Goal: Task Accomplishment & Management: Manage account settings

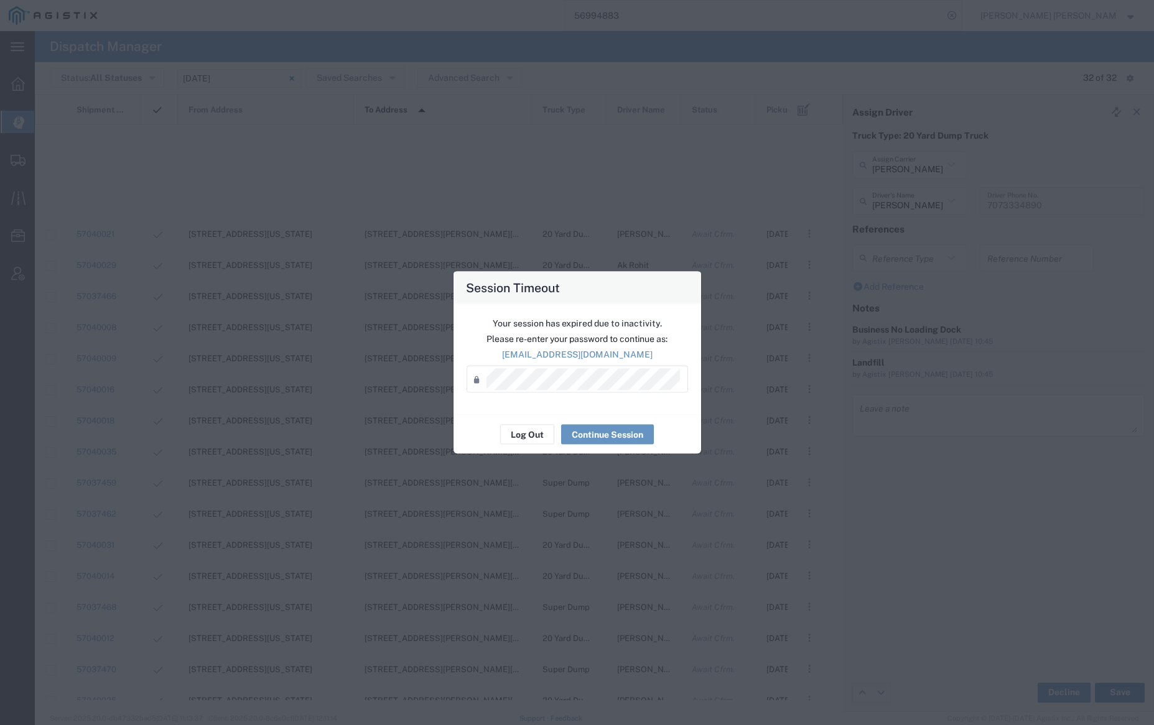
scroll to position [420, 0]
click at [527, 435] on button "Log Out" at bounding box center [527, 435] width 54 height 20
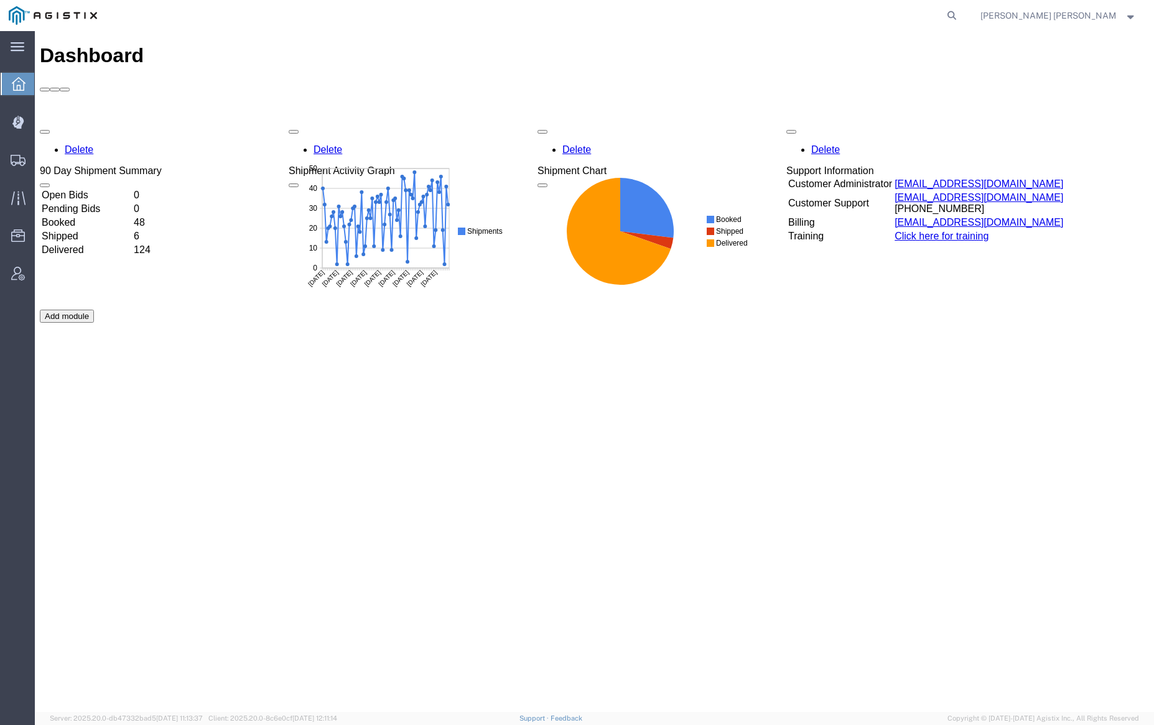
drag, startPoint x: 1017, startPoint y: 14, endPoint x: 1004, endPoint y: 22, distance: 15.0
click at [960, 14] on icon at bounding box center [951, 15] width 17 height 17
click at [844, 16] on input "search" at bounding box center [754, 16] width 378 height 30
paste input "57024741"
type input "57024741"
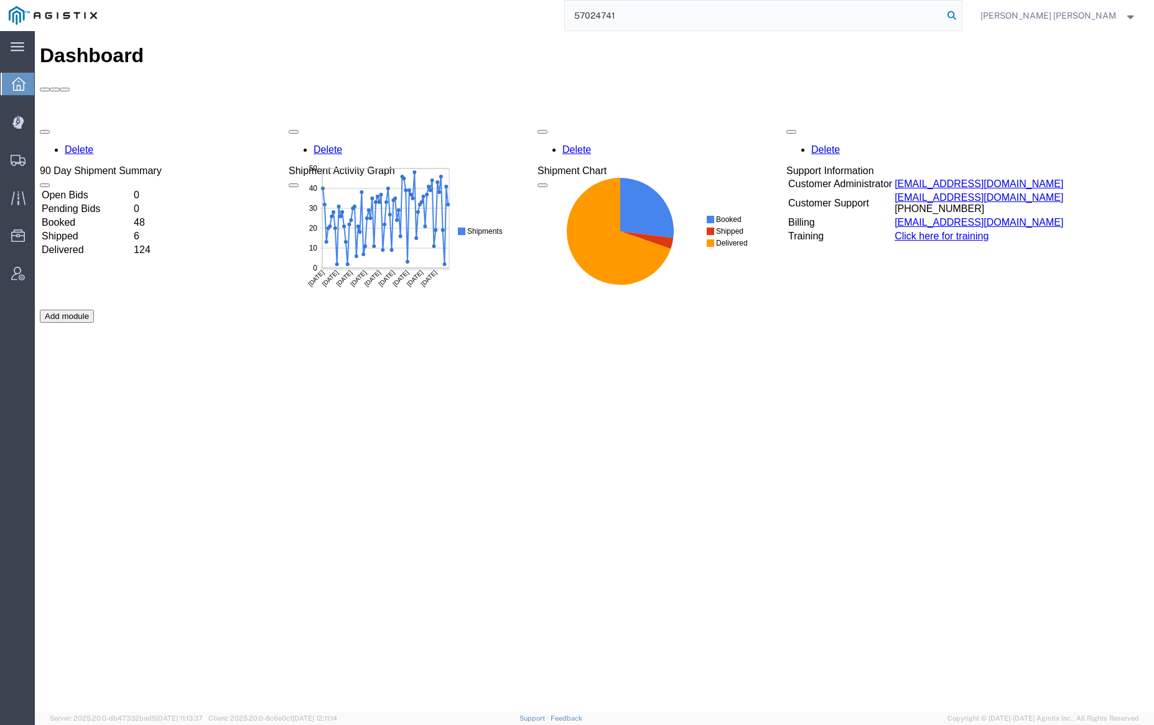
click at [960, 16] on icon at bounding box center [951, 15] width 17 height 17
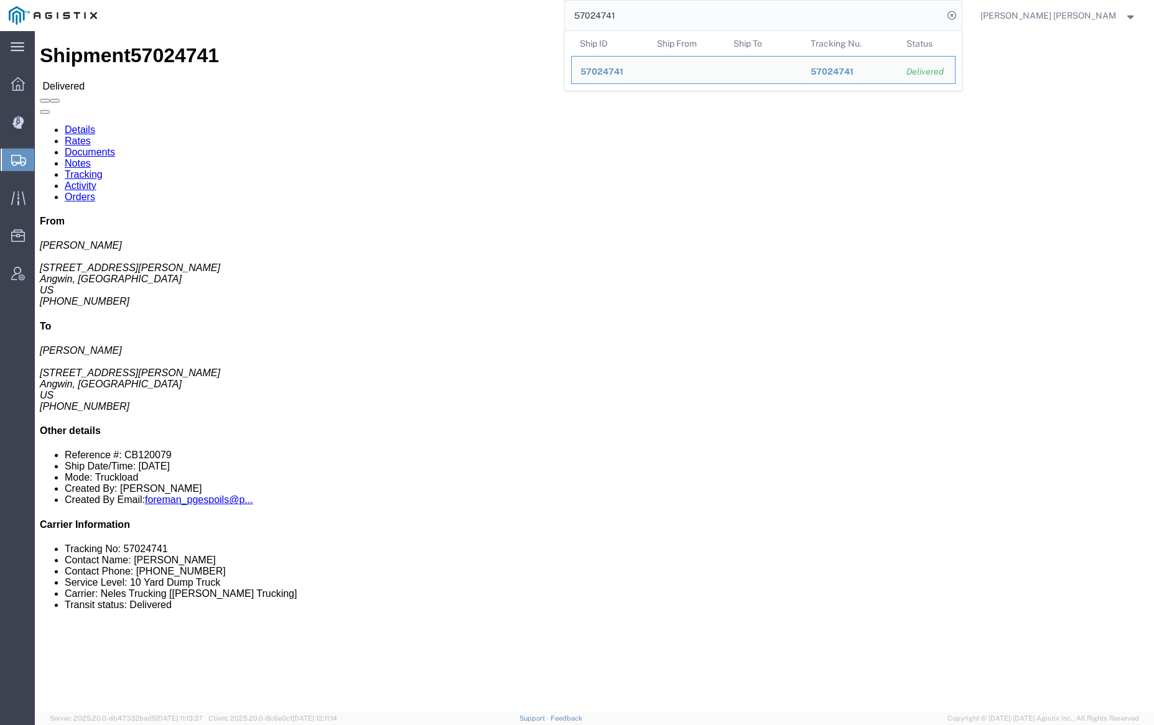
click link "Documents"
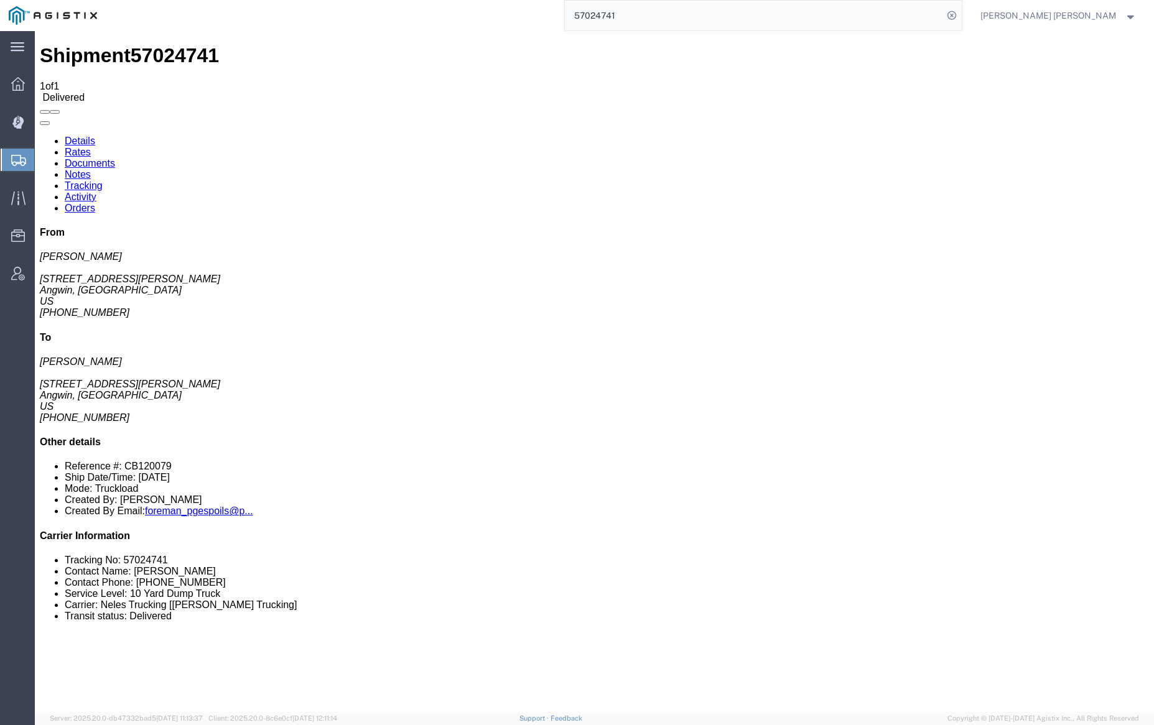
click at [91, 169] on link "Notes" at bounding box center [78, 174] width 26 height 11
click at [103, 180] on link "Tracking" at bounding box center [84, 185] width 38 height 11
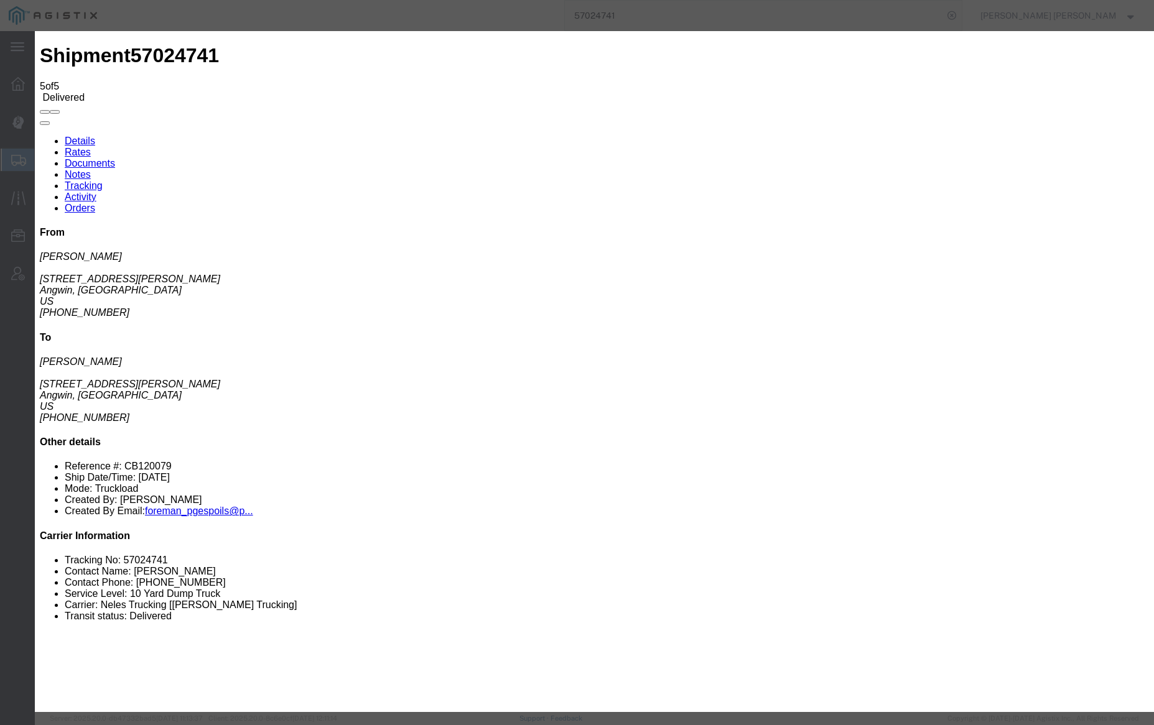
drag, startPoint x: 512, startPoint y: 157, endPoint x: 530, endPoint y: 166, distance: 20.0
type input "7:30 PM"
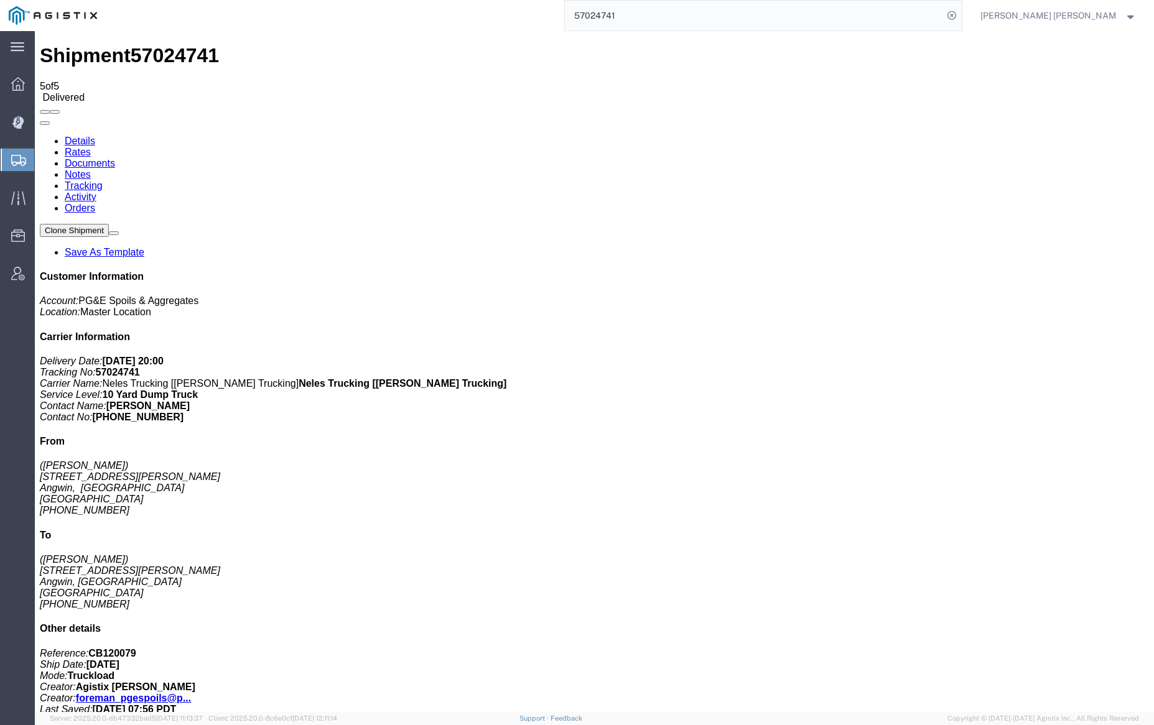
click at [662, 16] on input "57024741" at bounding box center [754, 16] width 378 height 30
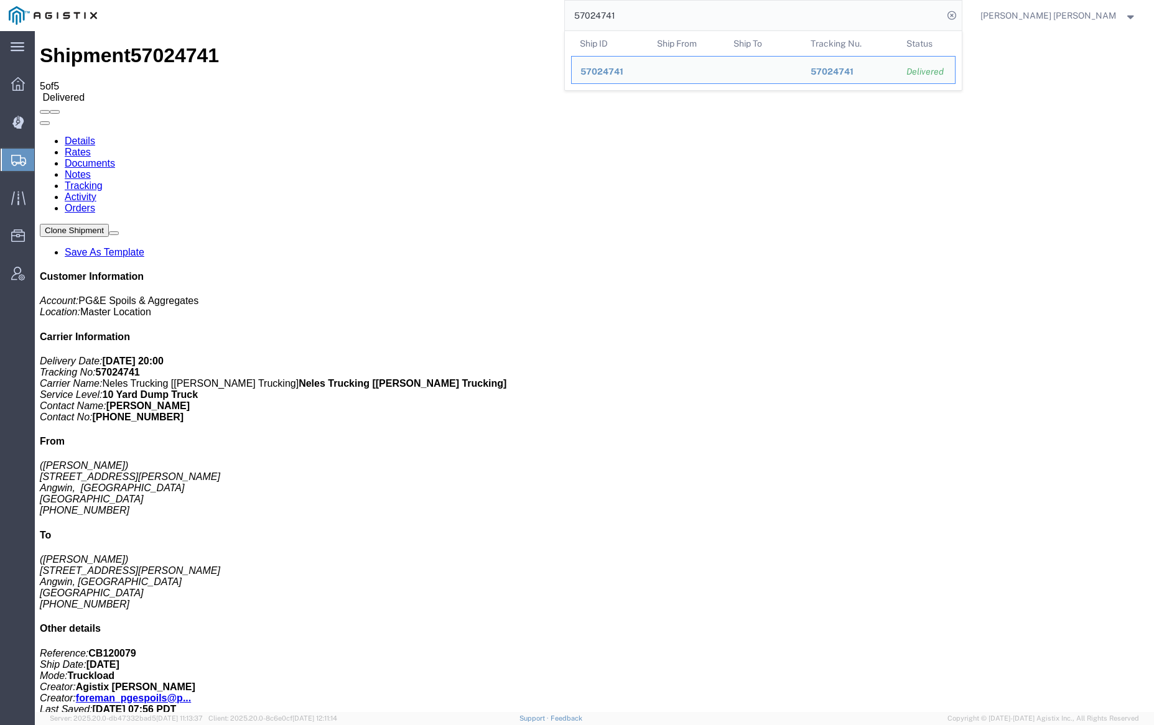
click at [662, 16] on input "57024741" at bounding box center [754, 16] width 378 height 30
paste input "5"
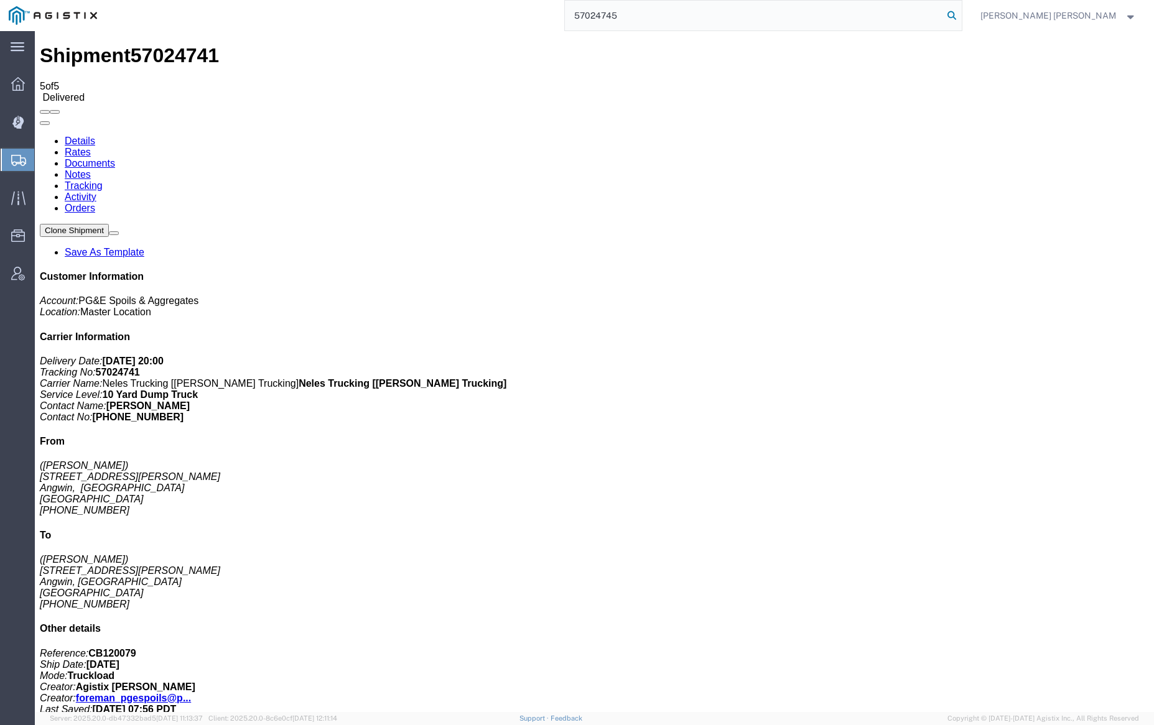
click at [960, 11] on icon at bounding box center [951, 15] width 17 height 17
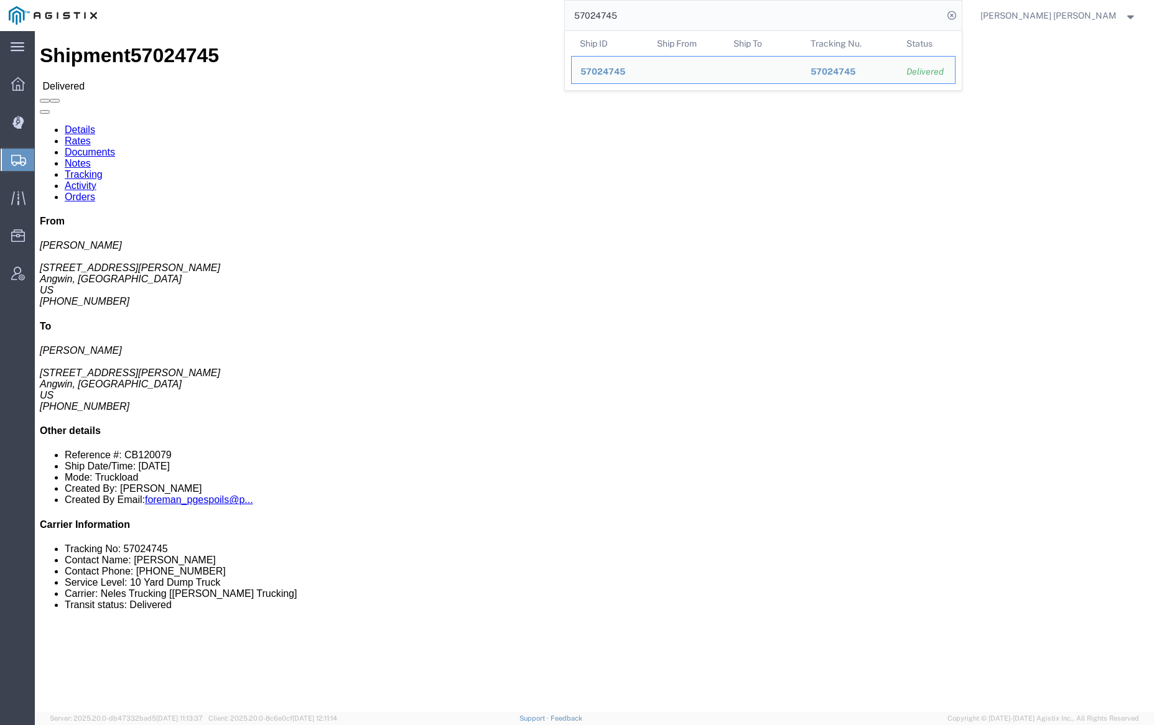
click link "Documents"
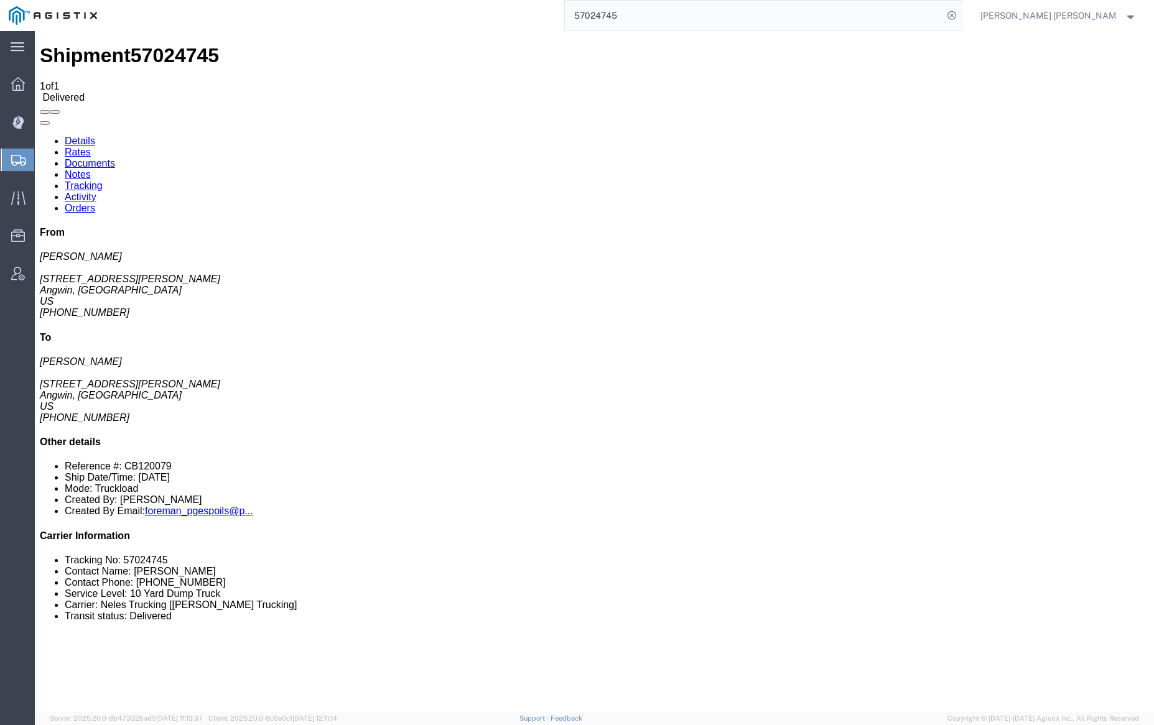
click at [91, 169] on link "Notes" at bounding box center [78, 174] width 26 height 11
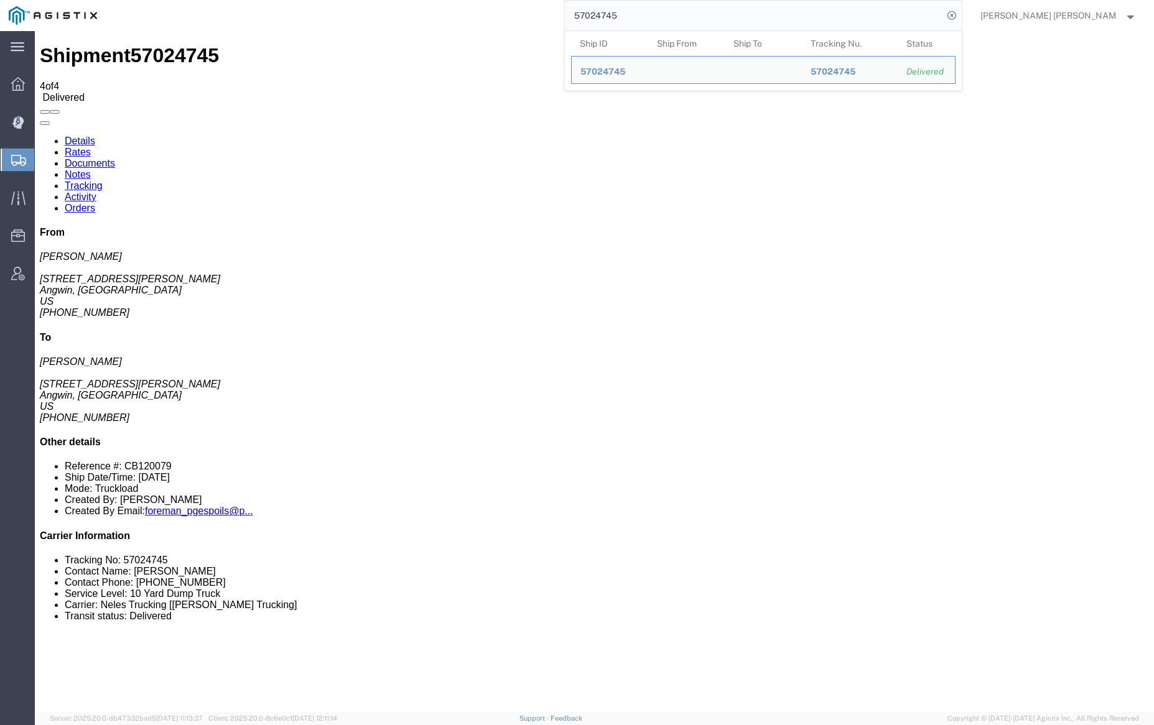
click at [646, 21] on input "57024745" at bounding box center [754, 16] width 378 height 30
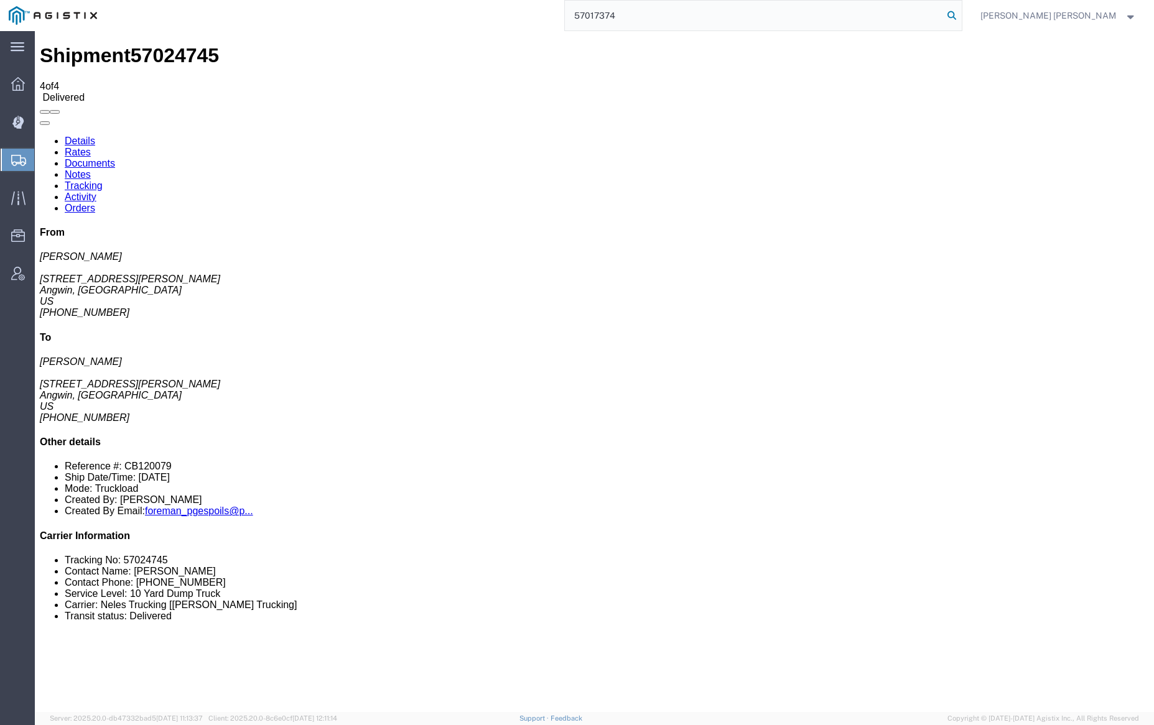
type input "57017374"
click at [960, 13] on icon at bounding box center [951, 15] width 17 height 17
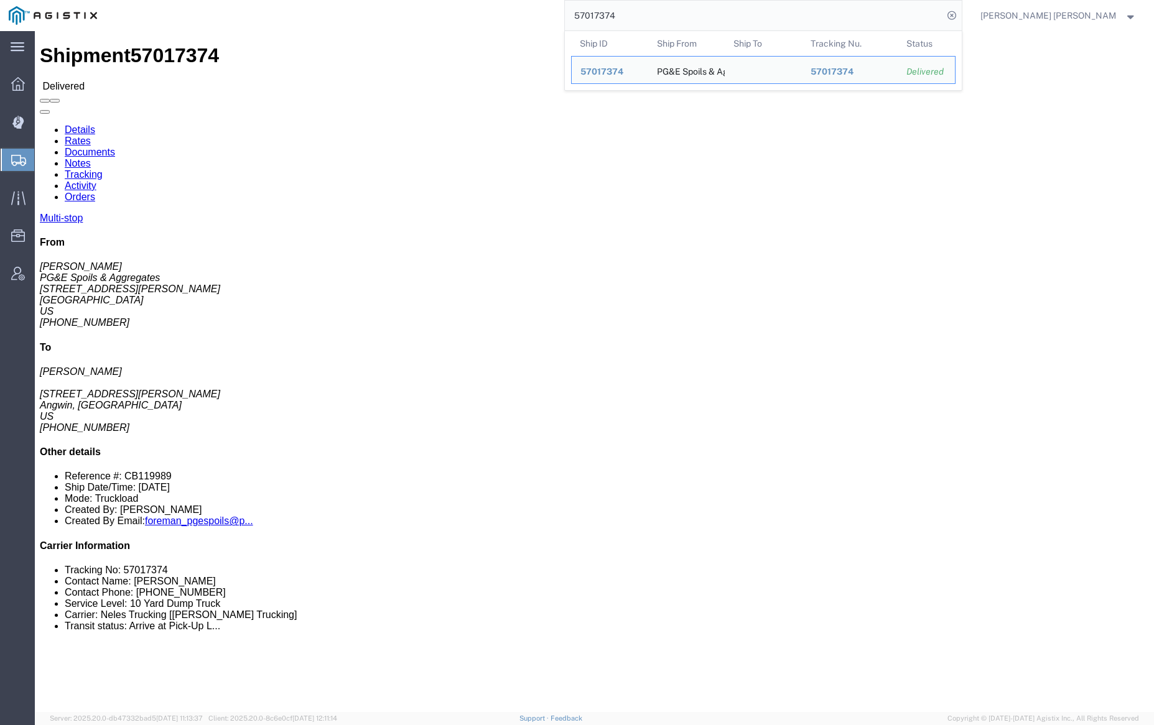
click link "Documents"
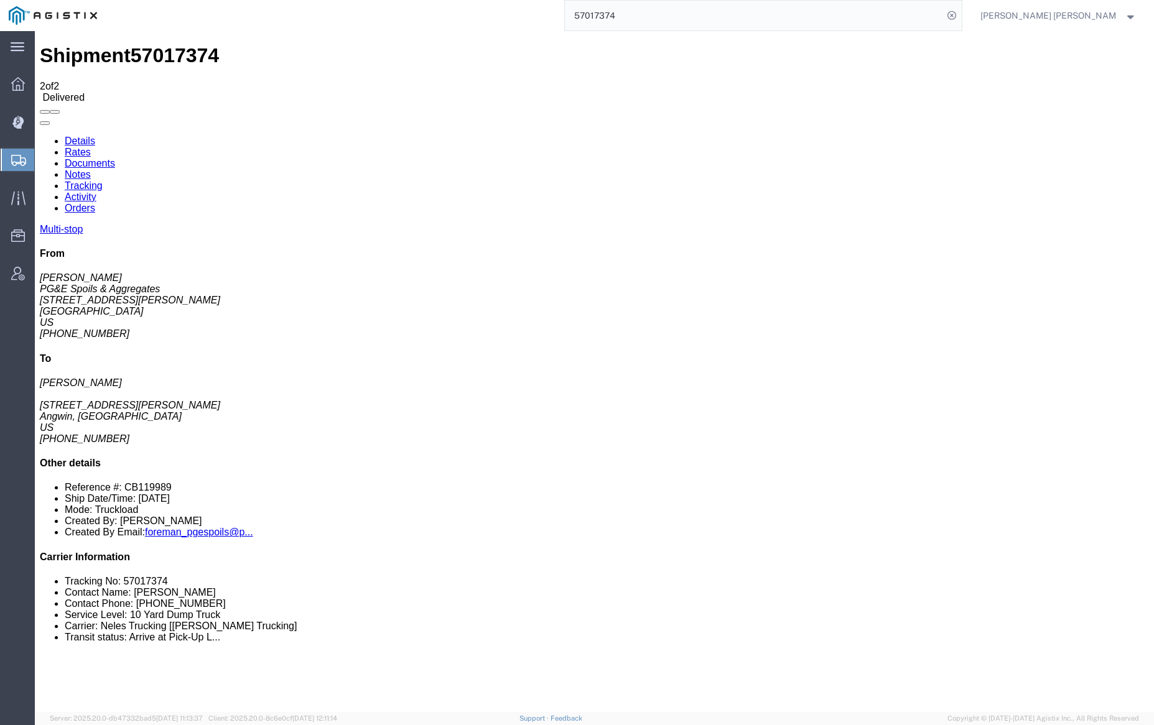
click at [115, 158] on link "Documents" at bounding box center [90, 163] width 50 height 11
click at [103, 180] on link "Tracking" at bounding box center [84, 185] width 38 height 11
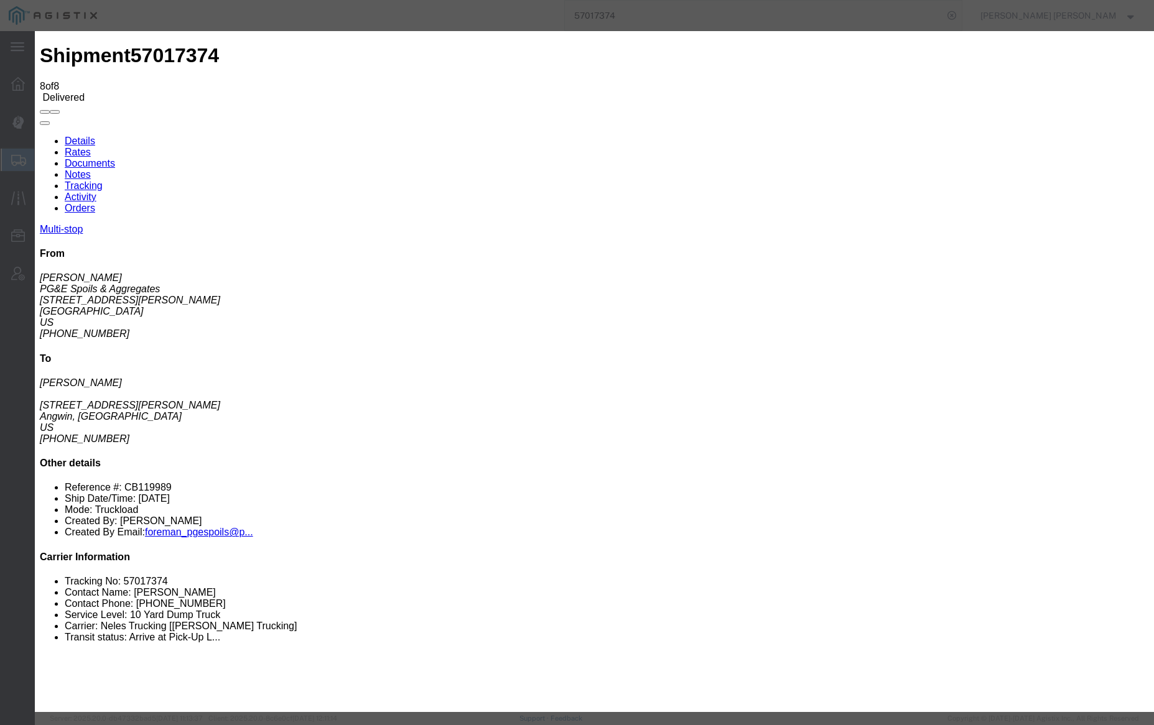
type input "12:00 AM"
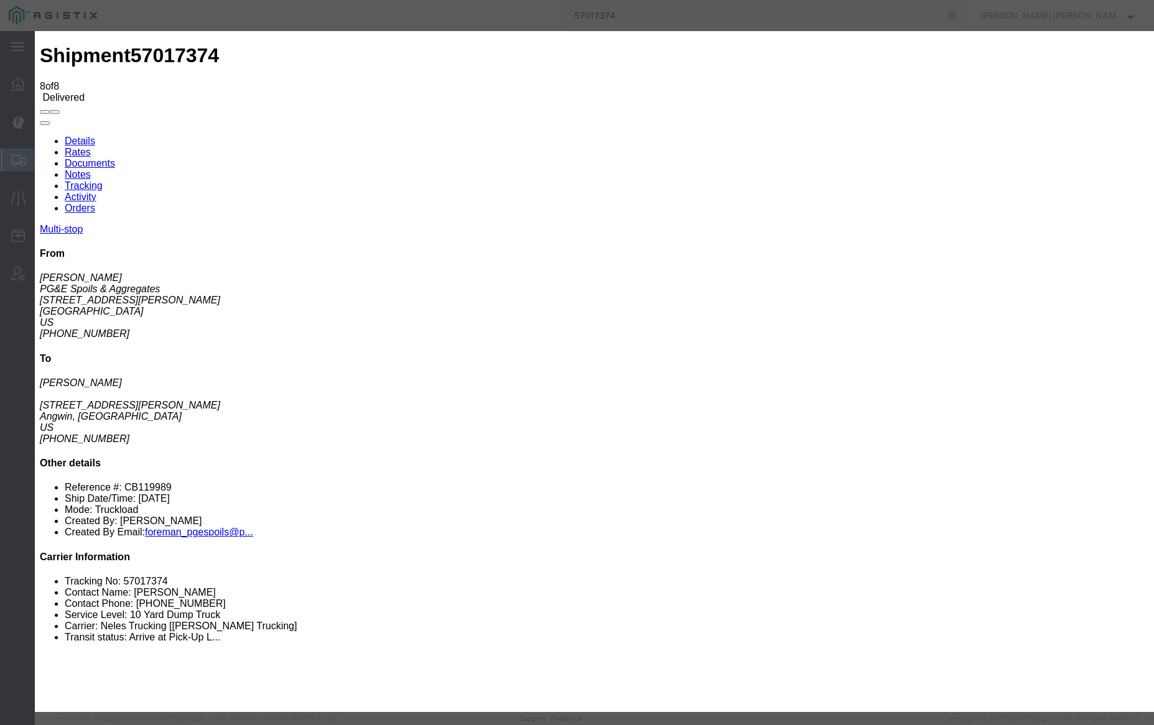
type input "1:26 PM"
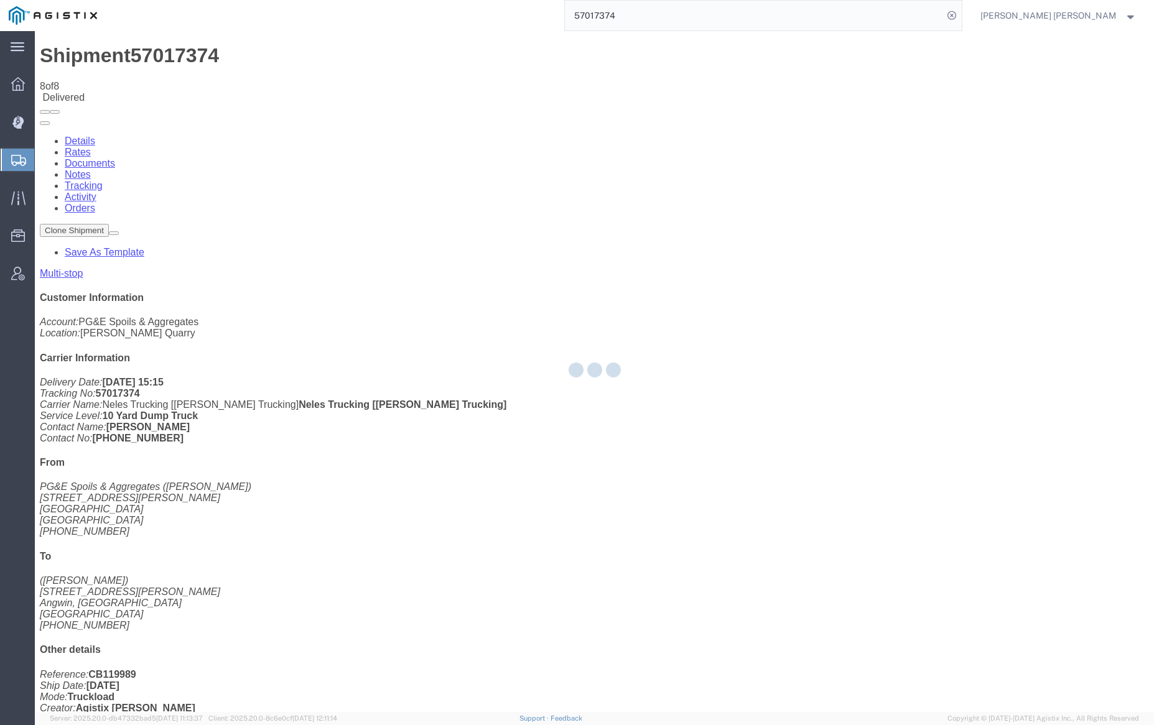
click at [220, 72] on div at bounding box center [594, 371] width 1119 height 681
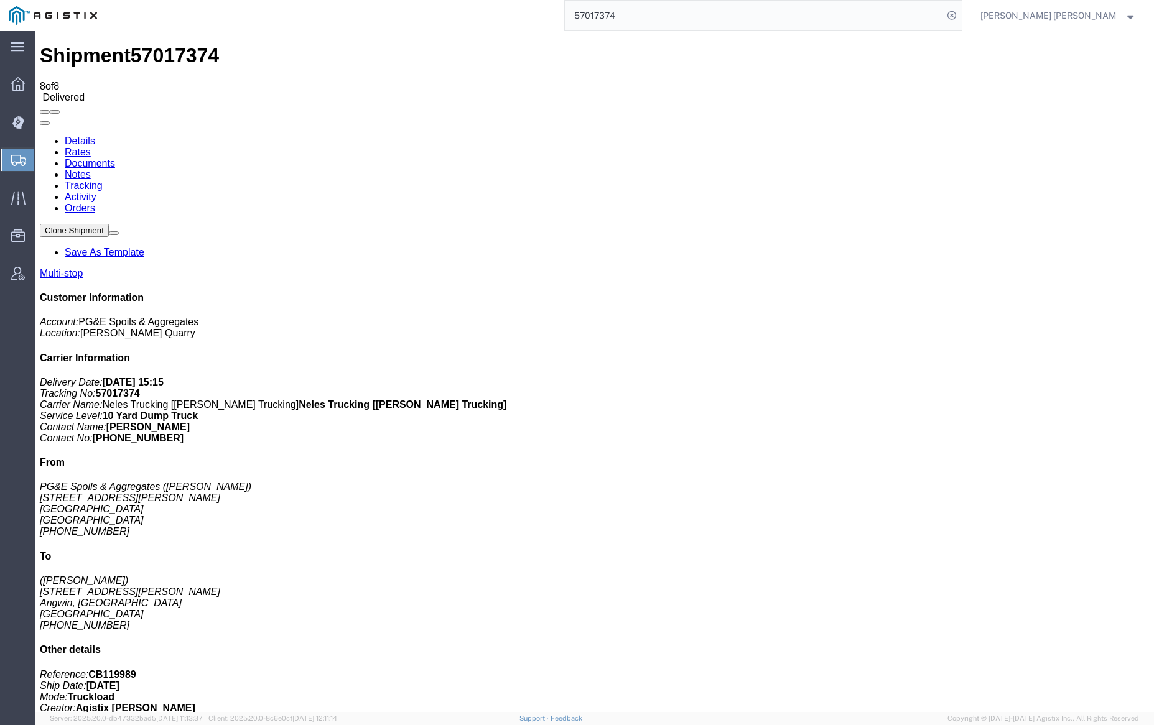
click at [91, 169] on link "Notes" at bounding box center [78, 174] width 26 height 11
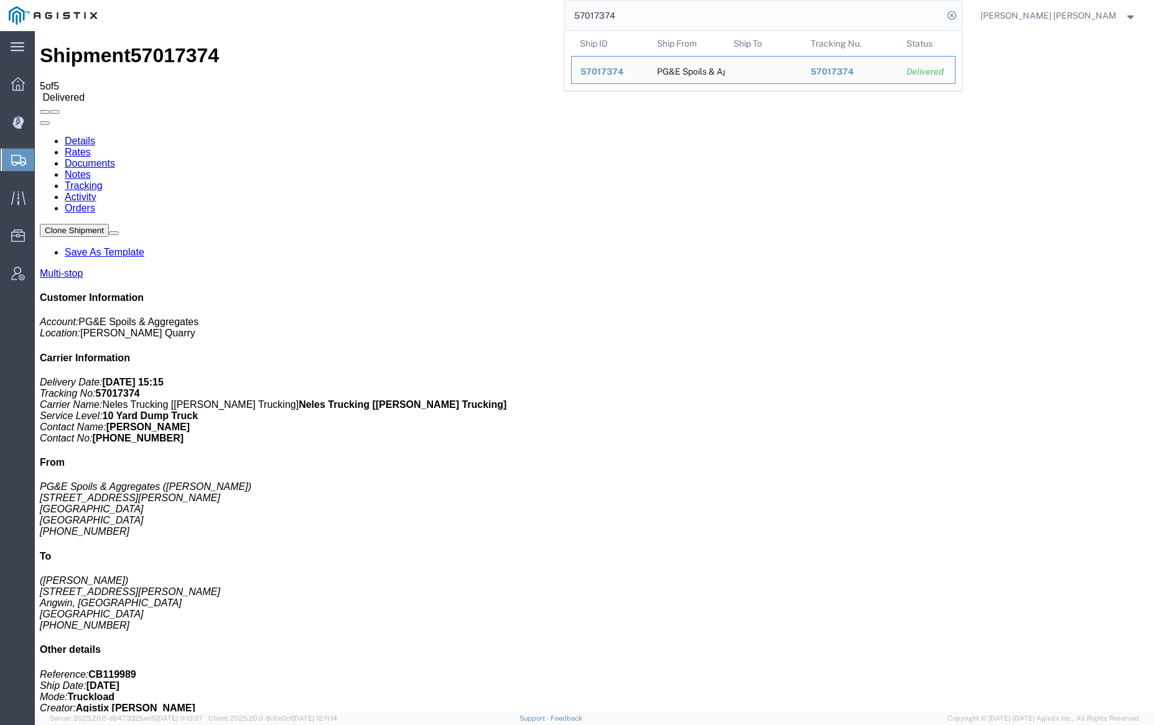
click at [649, 15] on input "57017374" at bounding box center [754, 16] width 378 height 30
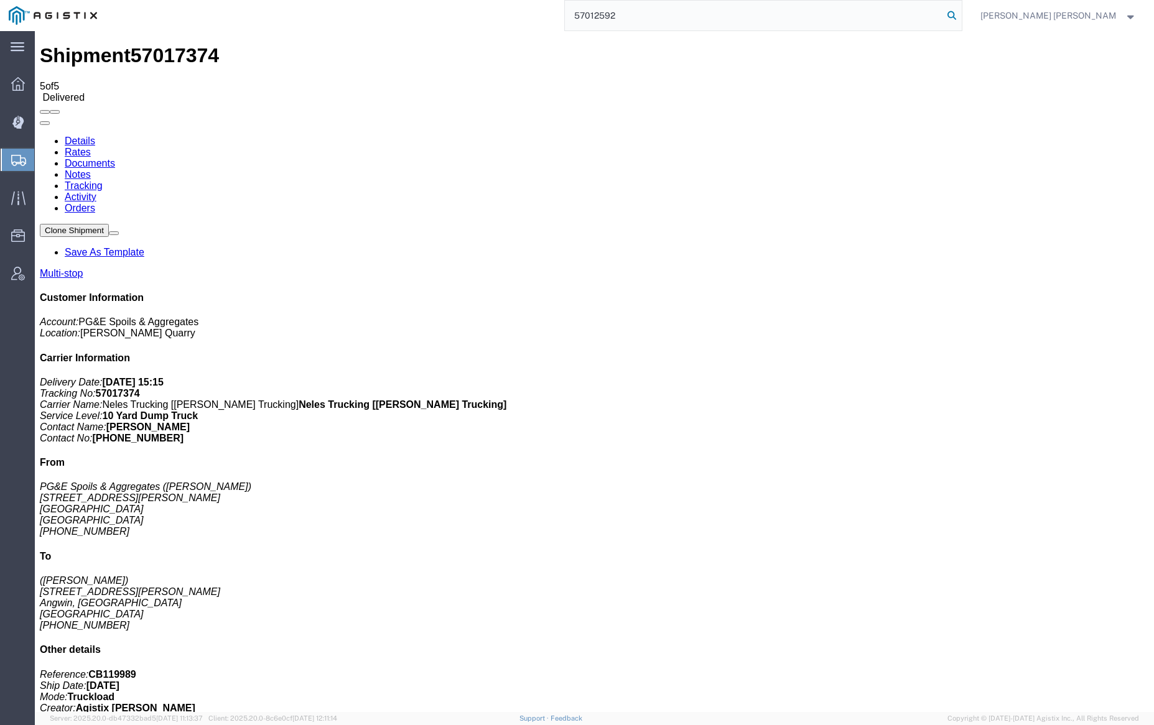
click at [960, 13] on icon at bounding box center [951, 15] width 17 height 17
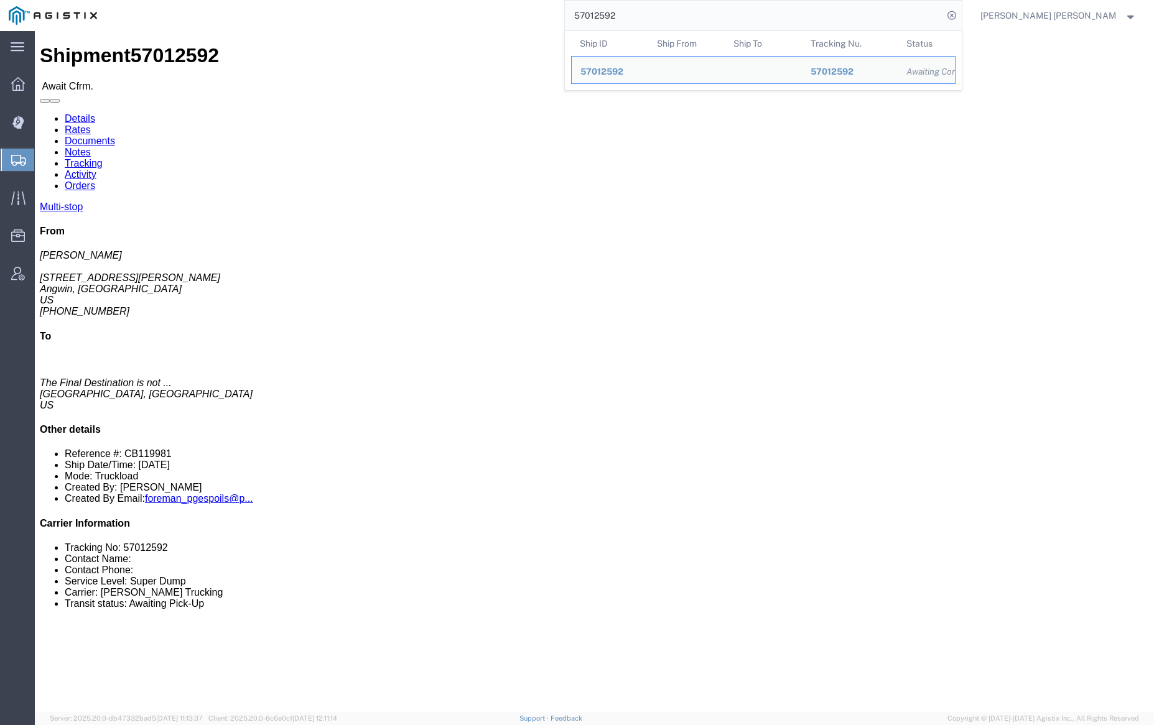
click at [657, 14] on input "57012592" at bounding box center [754, 16] width 378 height 30
paste input "6983614"
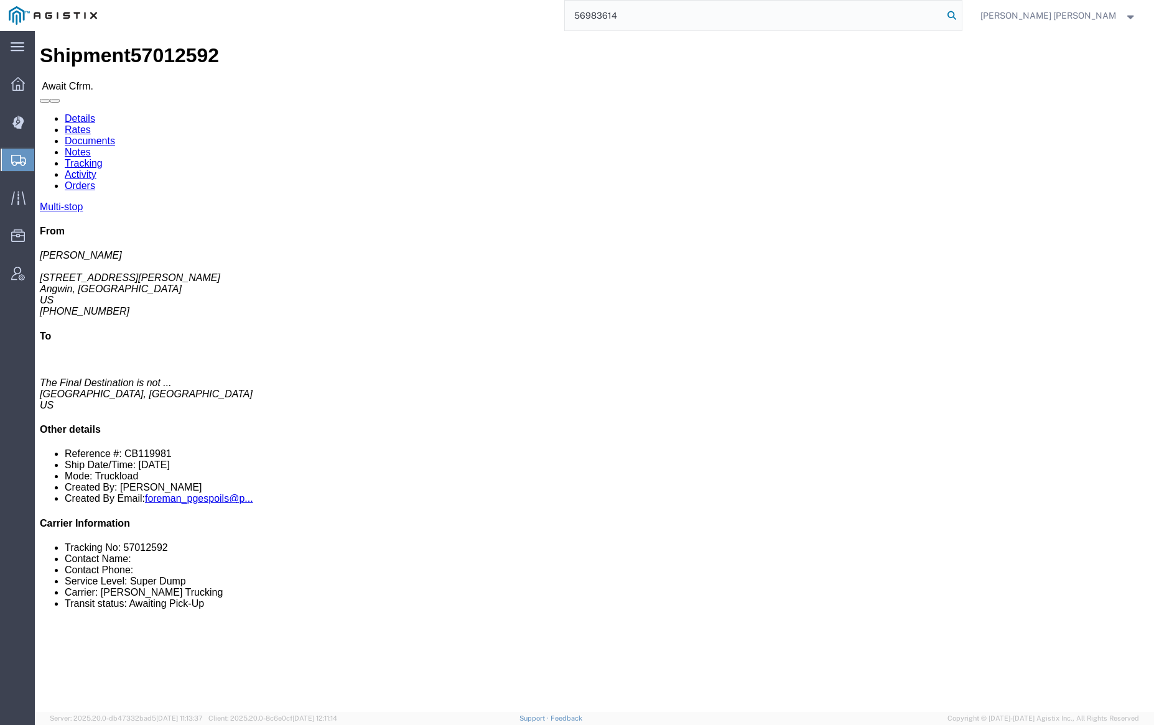
click at [960, 12] on icon at bounding box center [951, 15] width 17 height 17
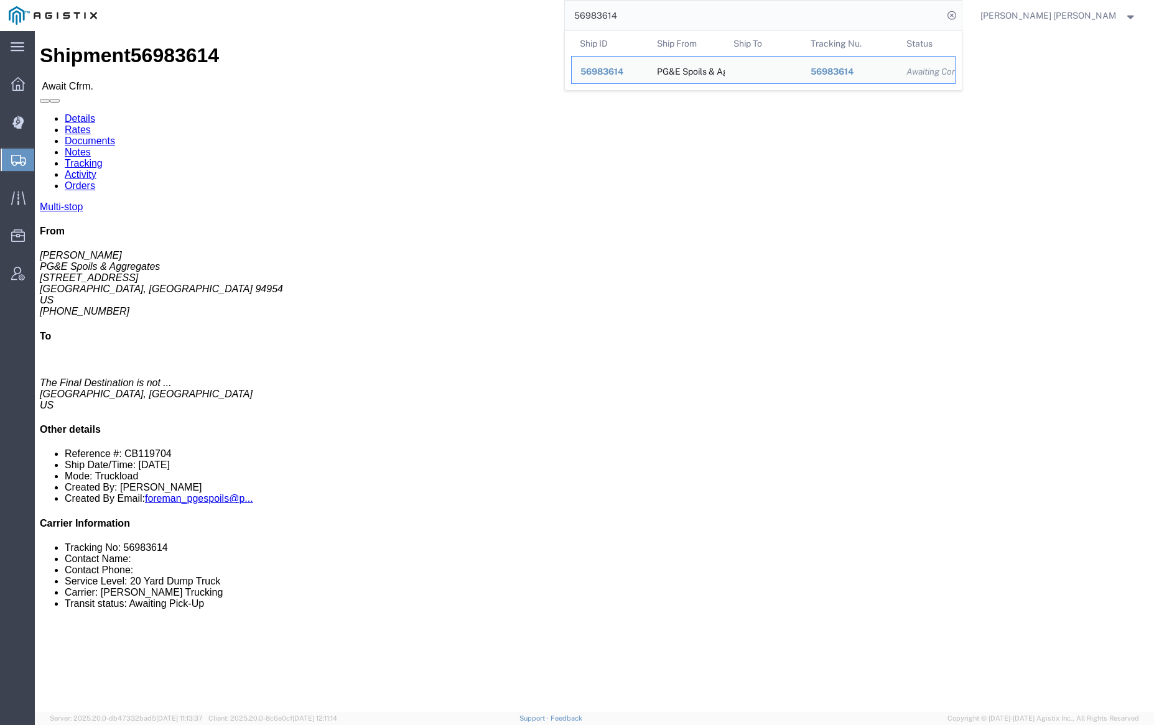
click at [657, 12] on input "56983614" at bounding box center [754, 16] width 378 height 30
paste input "3"
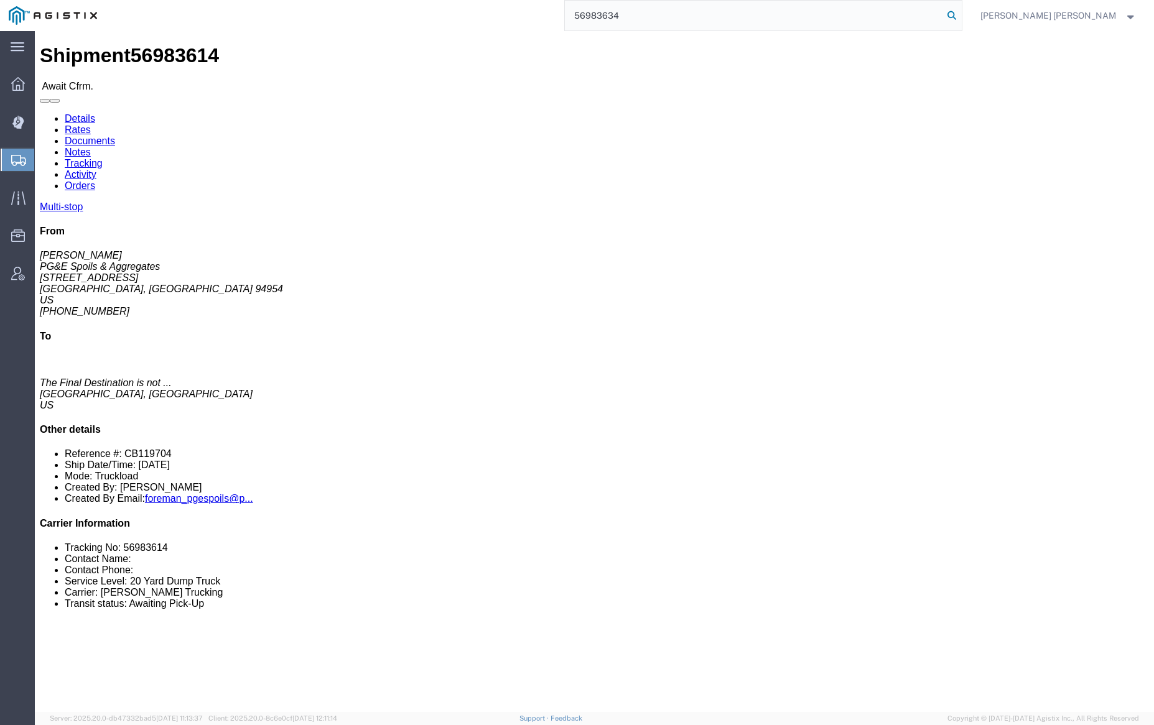
click at [960, 9] on icon at bounding box center [951, 15] width 17 height 17
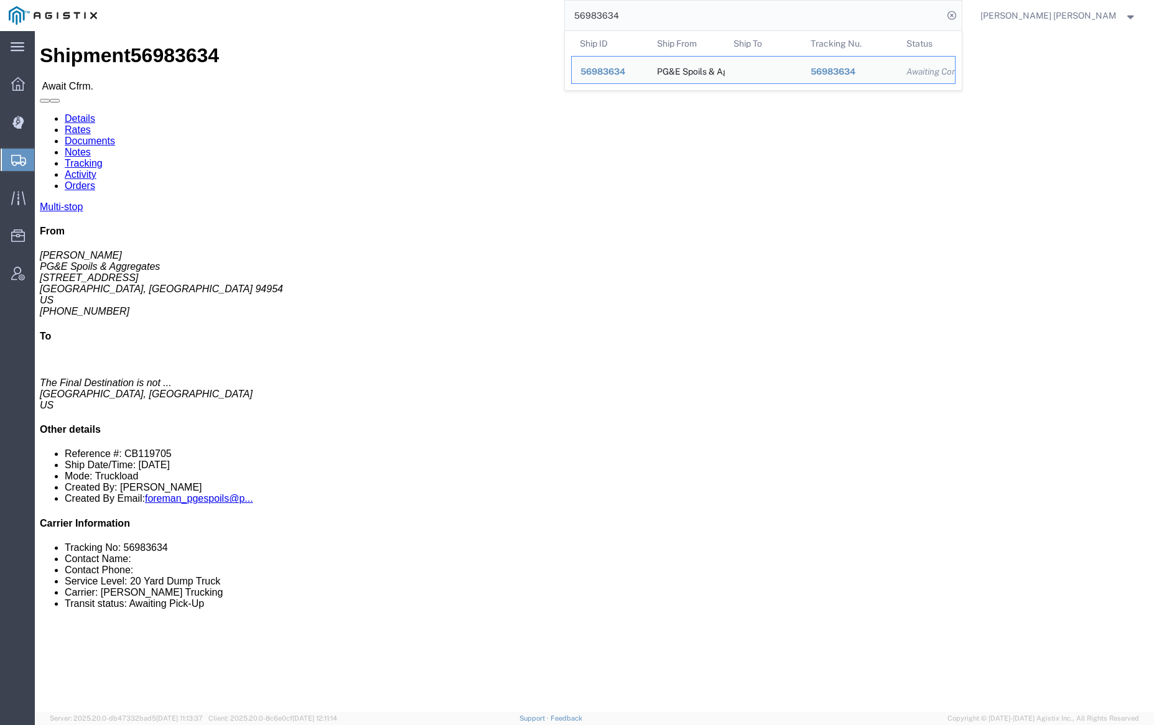
click at [654, 12] on input "56983634" at bounding box center [754, 16] width 378 height 30
paste input "98"
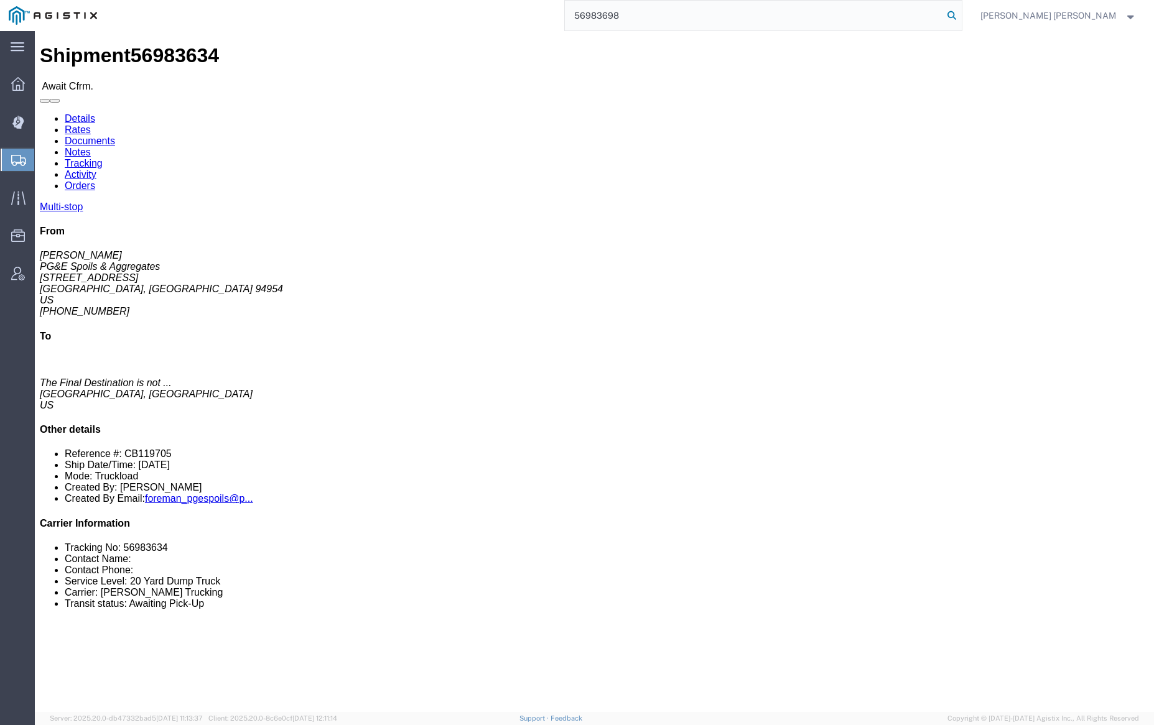
click at [960, 13] on icon at bounding box center [951, 15] width 17 height 17
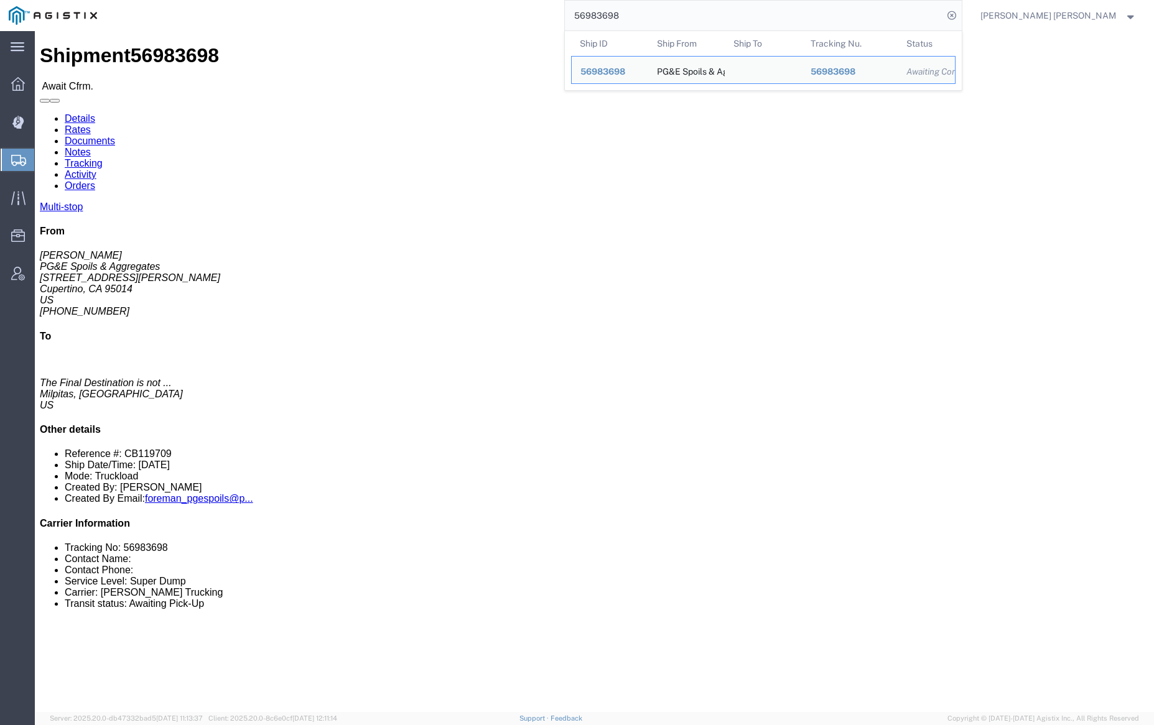
click at [650, 13] on input "56983698" at bounding box center [754, 16] width 378 height 30
paste input "9911"
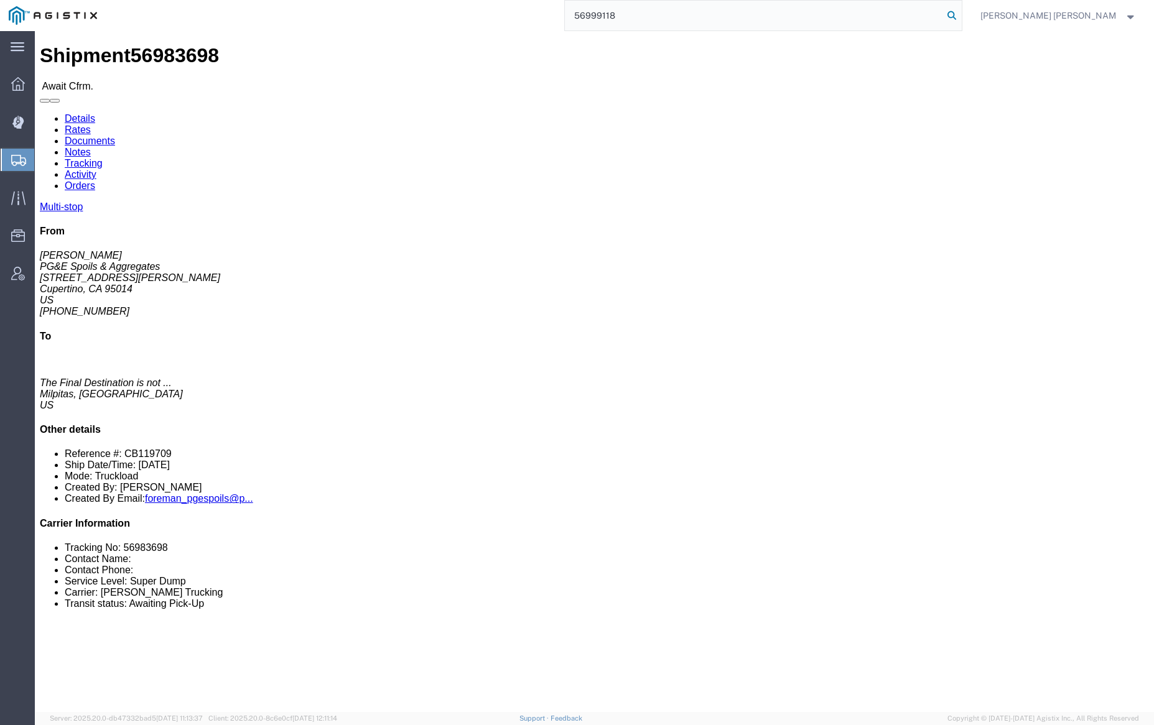
click at [960, 15] on icon at bounding box center [951, 15] width 17 height 17
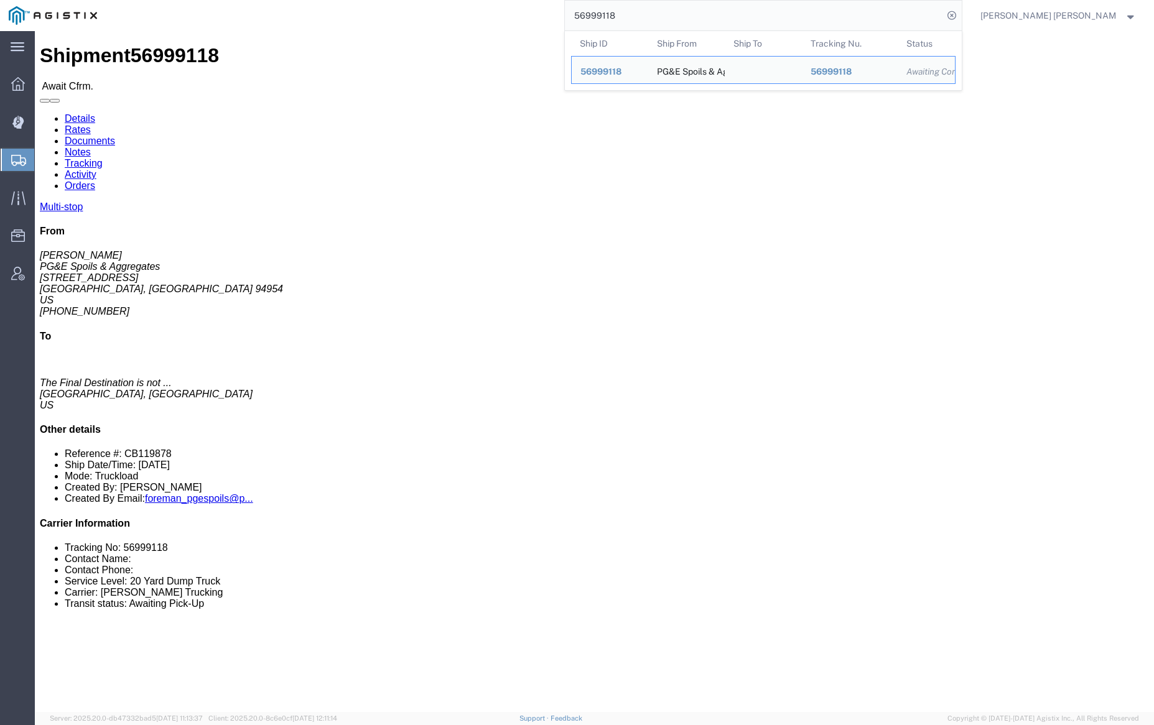
click at [664, 11] on input "56999118" at bounding box center [754, 16] width 378 height 30
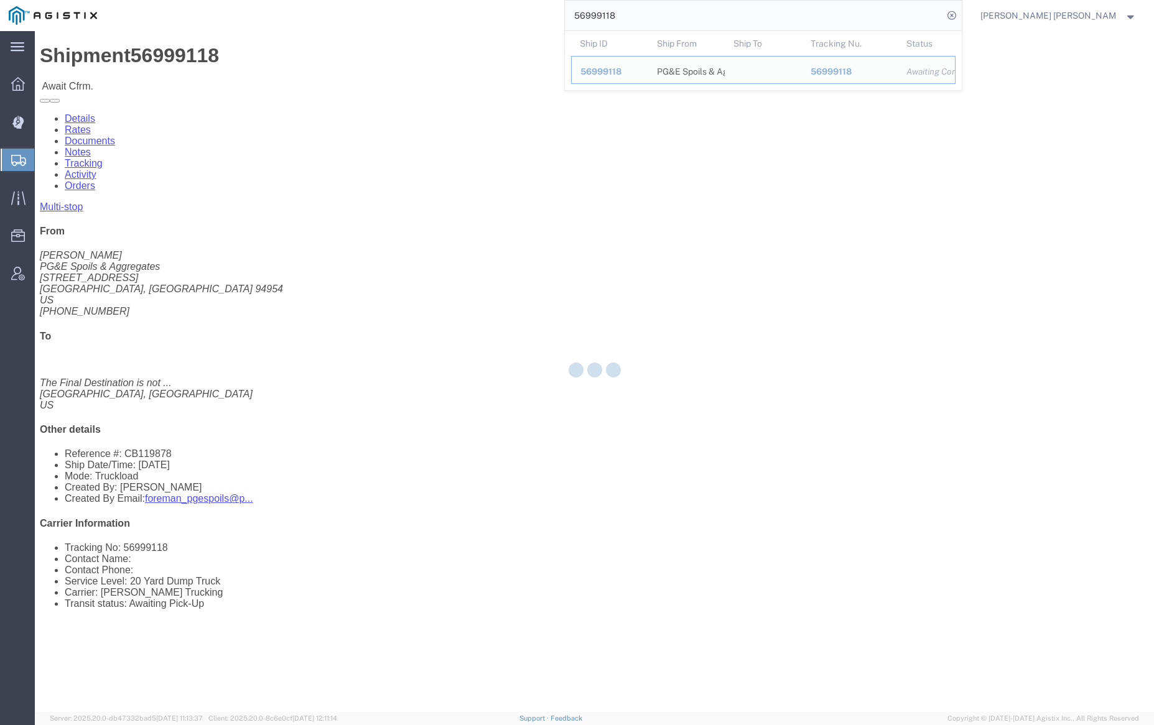
click at [664, 11] on input "56999118" at bounding box center [754, 16] width 378 height 30
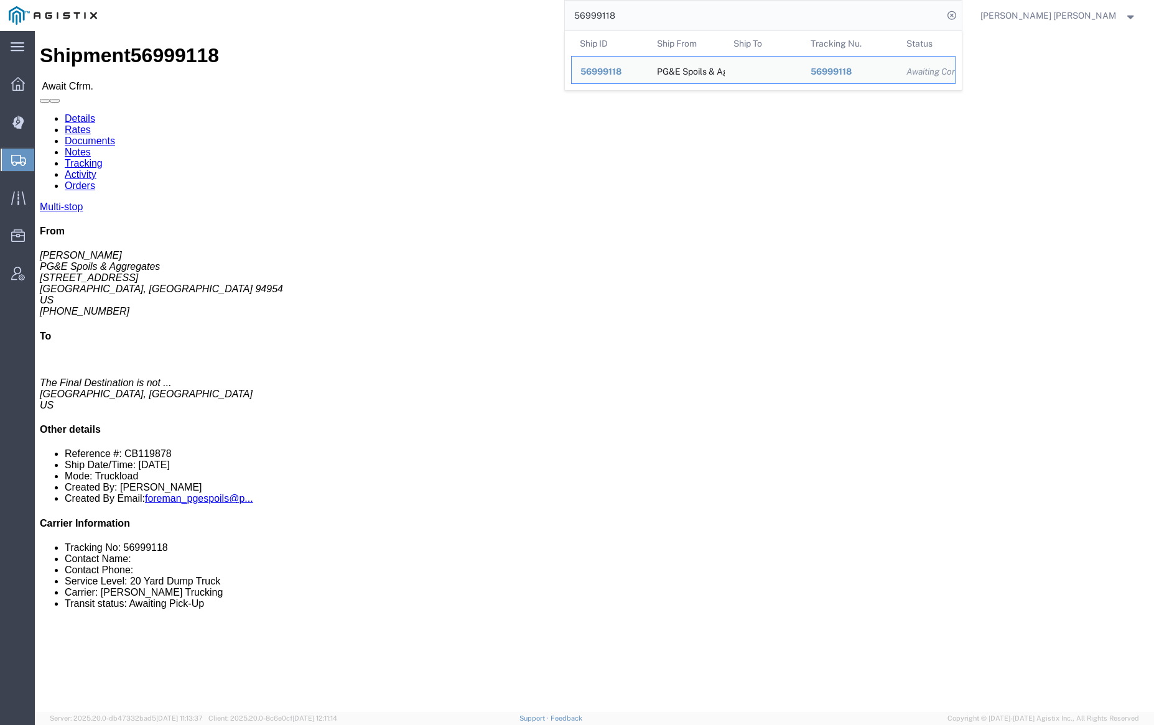
paste input "3"
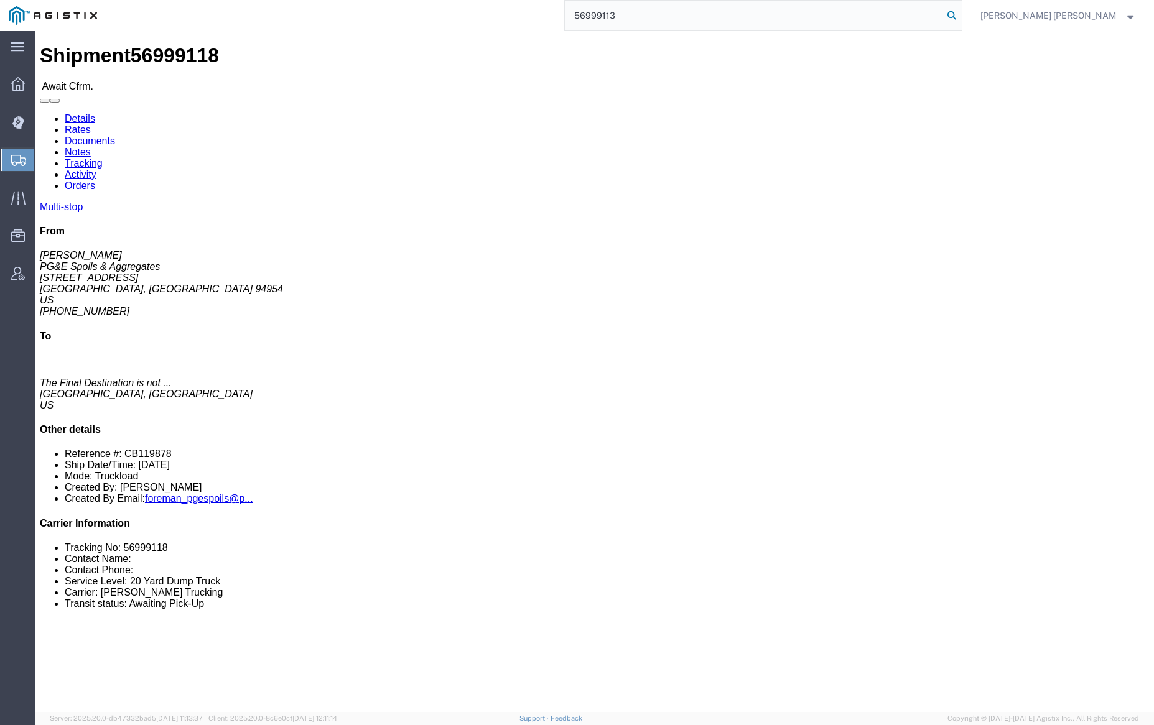
click at [960, 16] on icon at bounding box center [951, 15] width 17 height 17
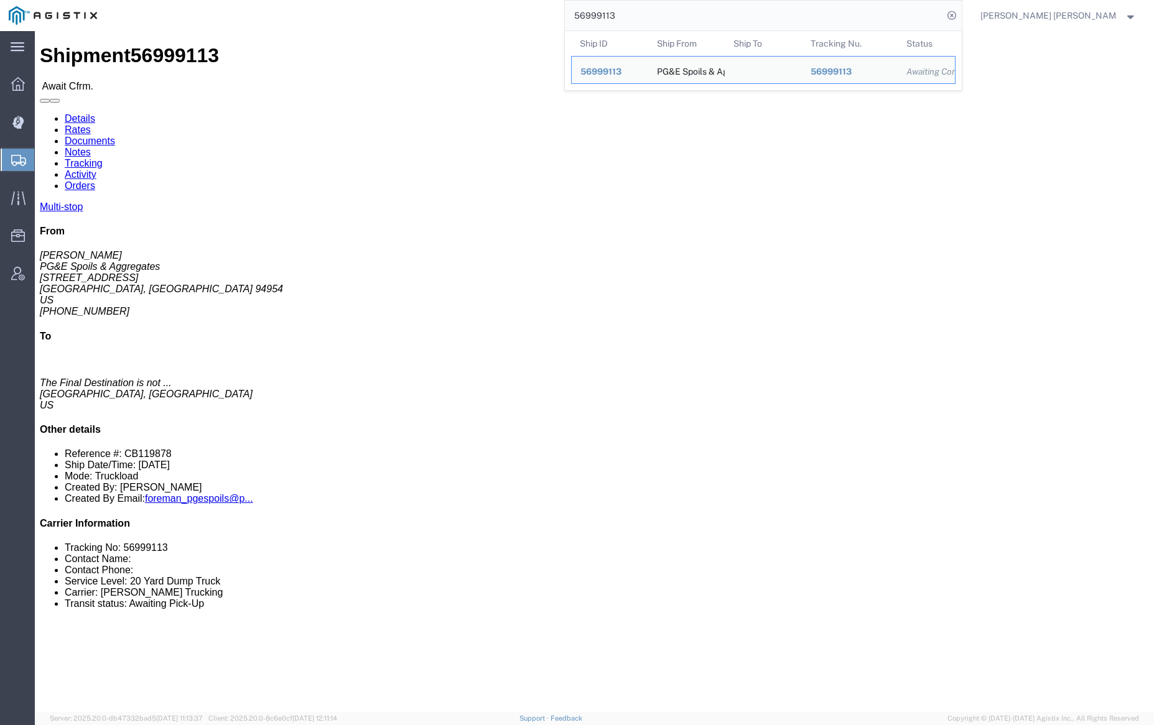
click at [665, 16] on input "56999113" at bounding box center [754, 16] width 378 height 30
paste input "05"
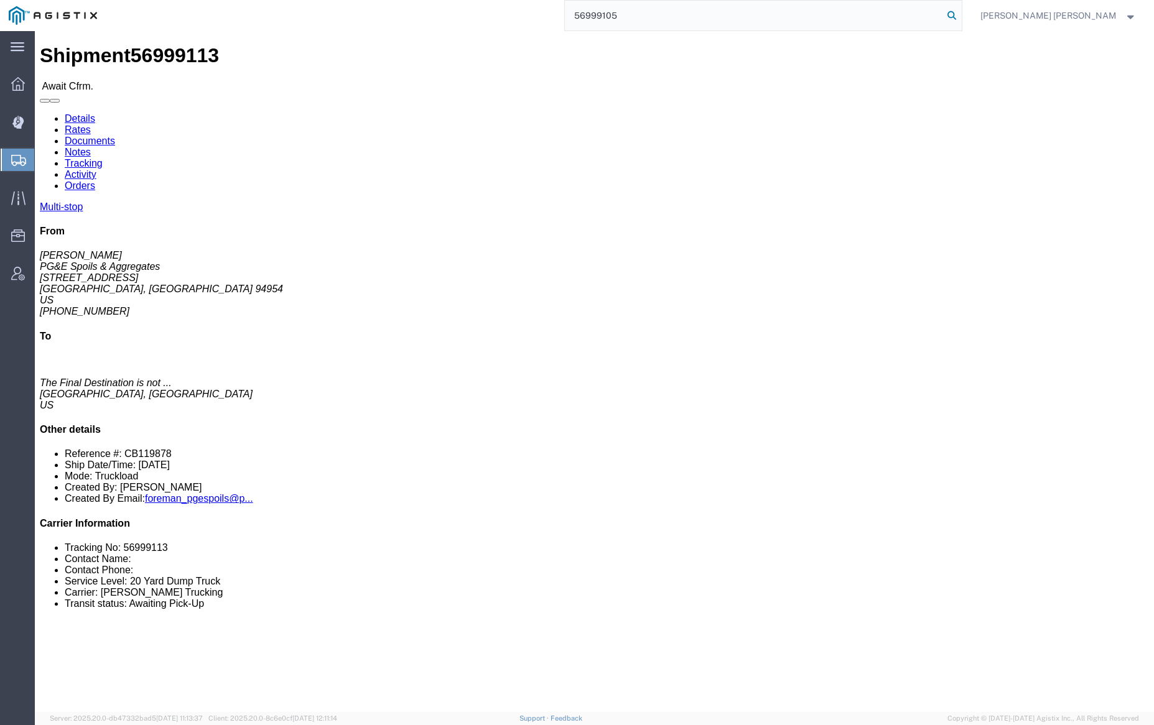
click at [960, 13] on icon at bounding box center [951, 15] width 17 height 17
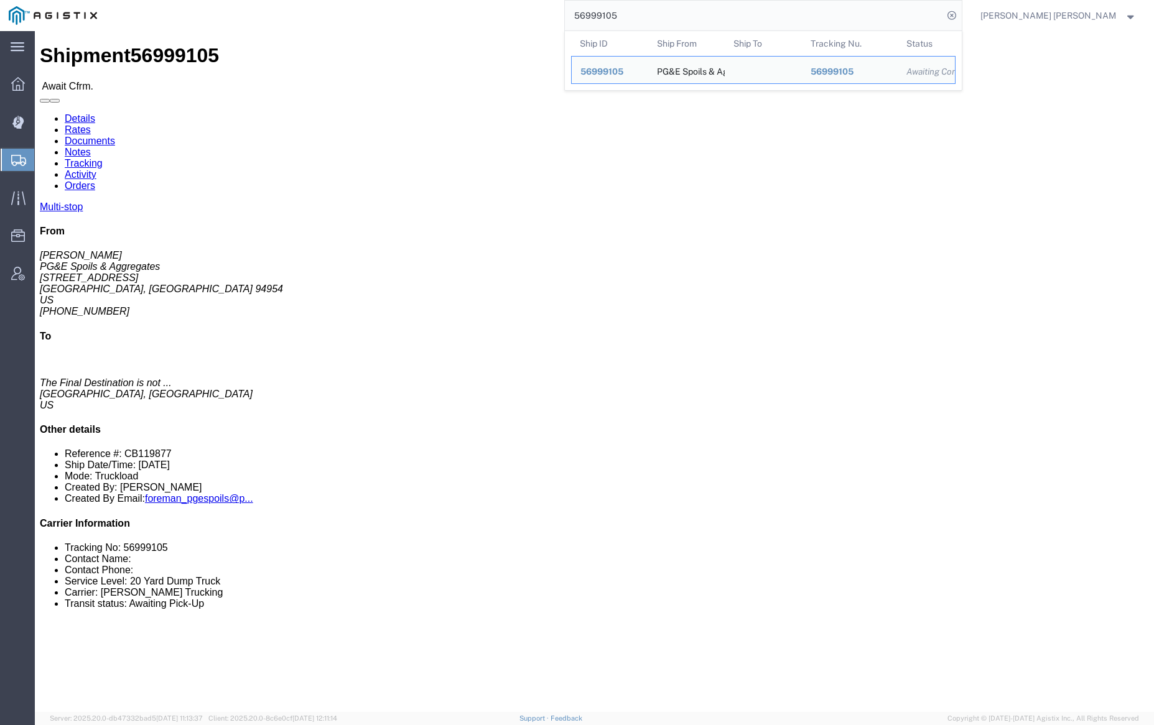
click at [667, 14] on input "56999105" at bounding box center [754, 16] width 378 height 30
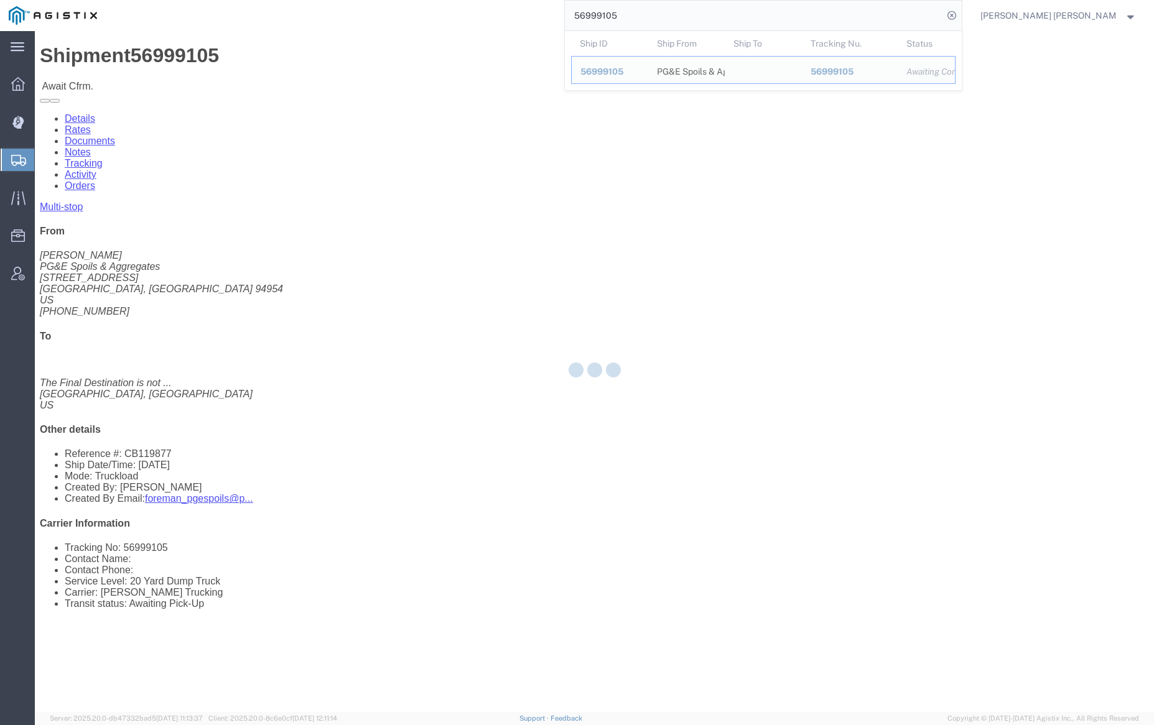
click at [667, 14] on input "56999105" at bounding box center [754, 16] width 378 height 30
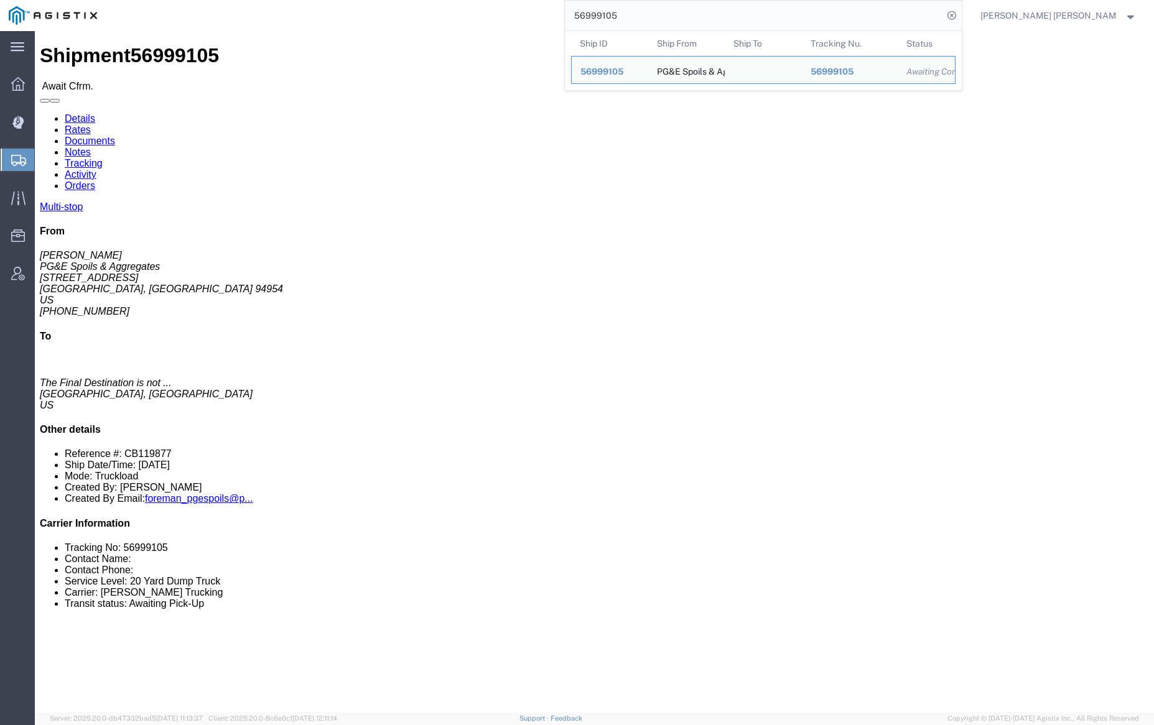
paste input "099"
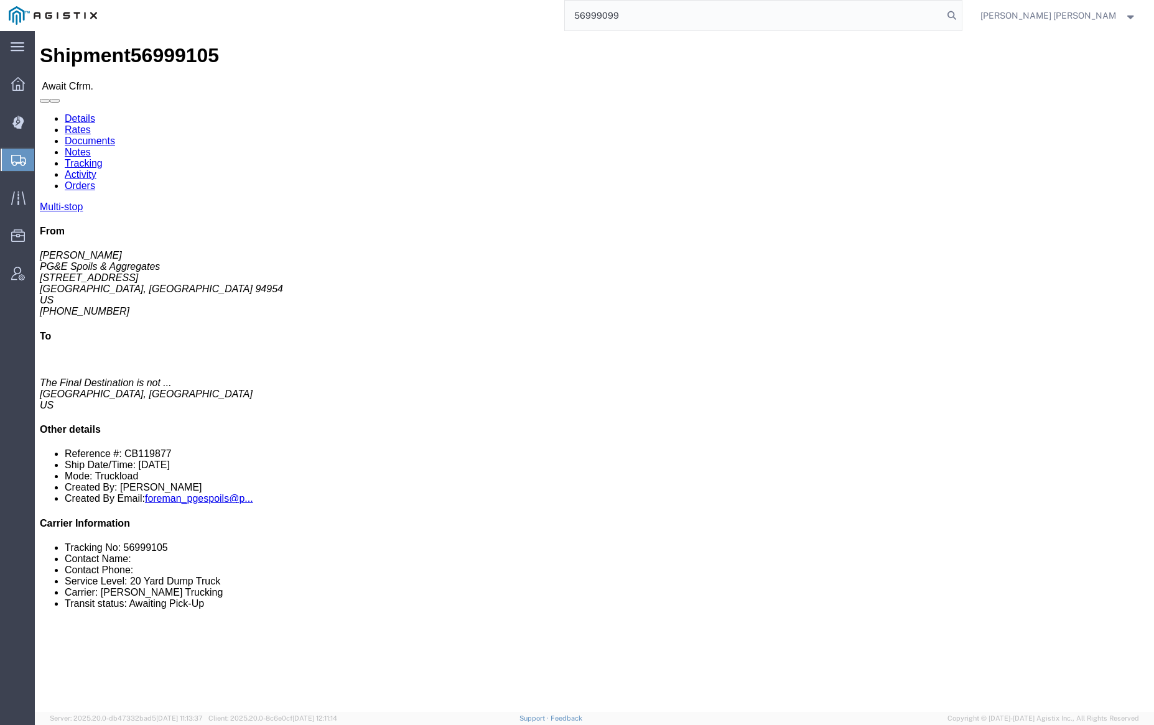
drag, startPoint x: 1014, startPoint y: 13, endPoint x: 1022, endPoint y: 21, distance: 11.0
click at [960, 13] on icon at bounding box center [951, 15] width 17 height 17
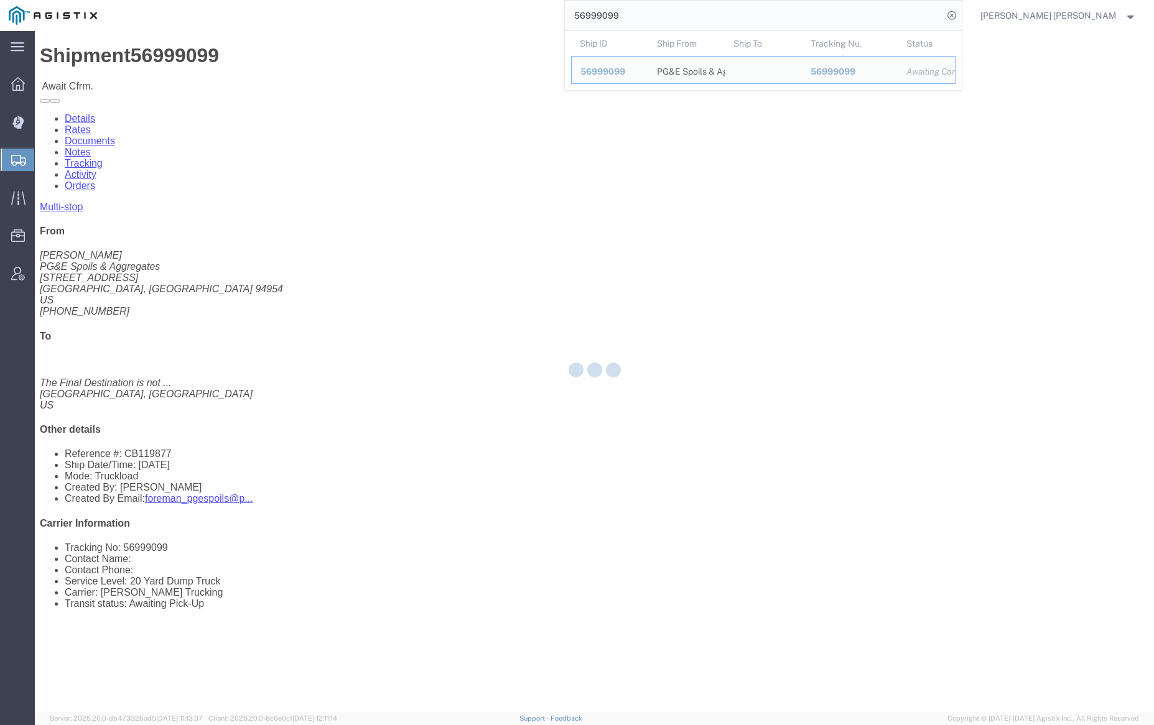
click at [655, 12] on input "56999099" at bounding box center [754, 16] width 378 height 30
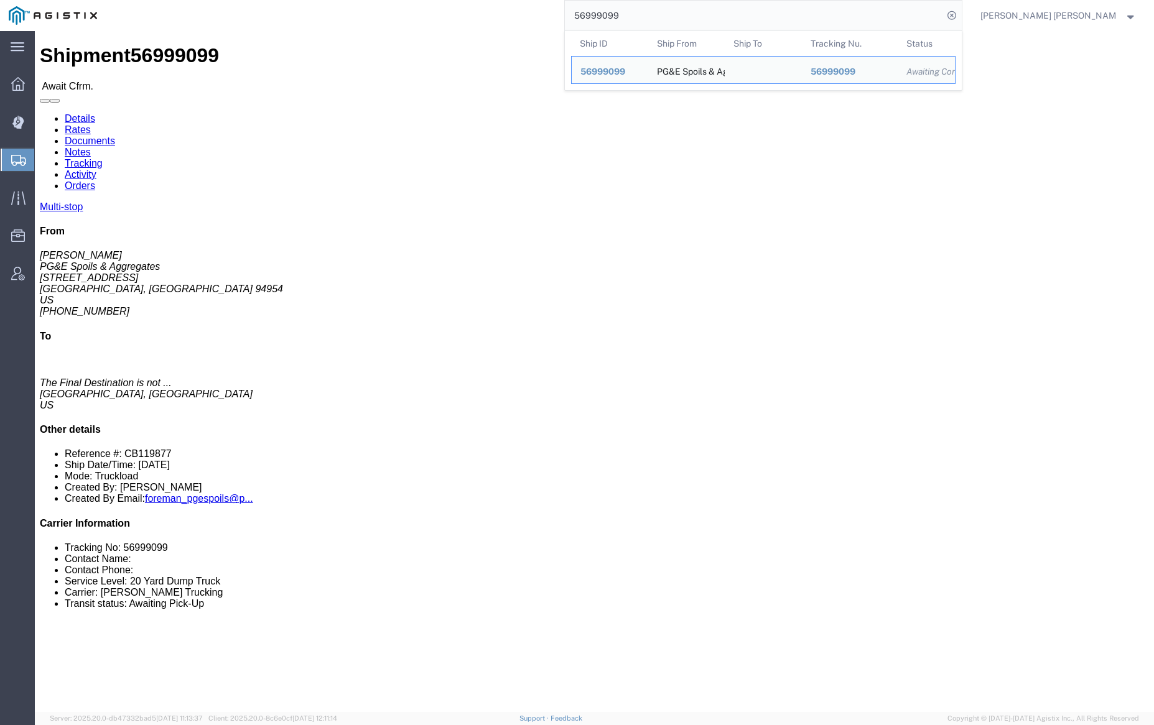
click at [655, 12] on input "56999099" at bounding box center [754, 16] width 378 height 30
paste input "4891"
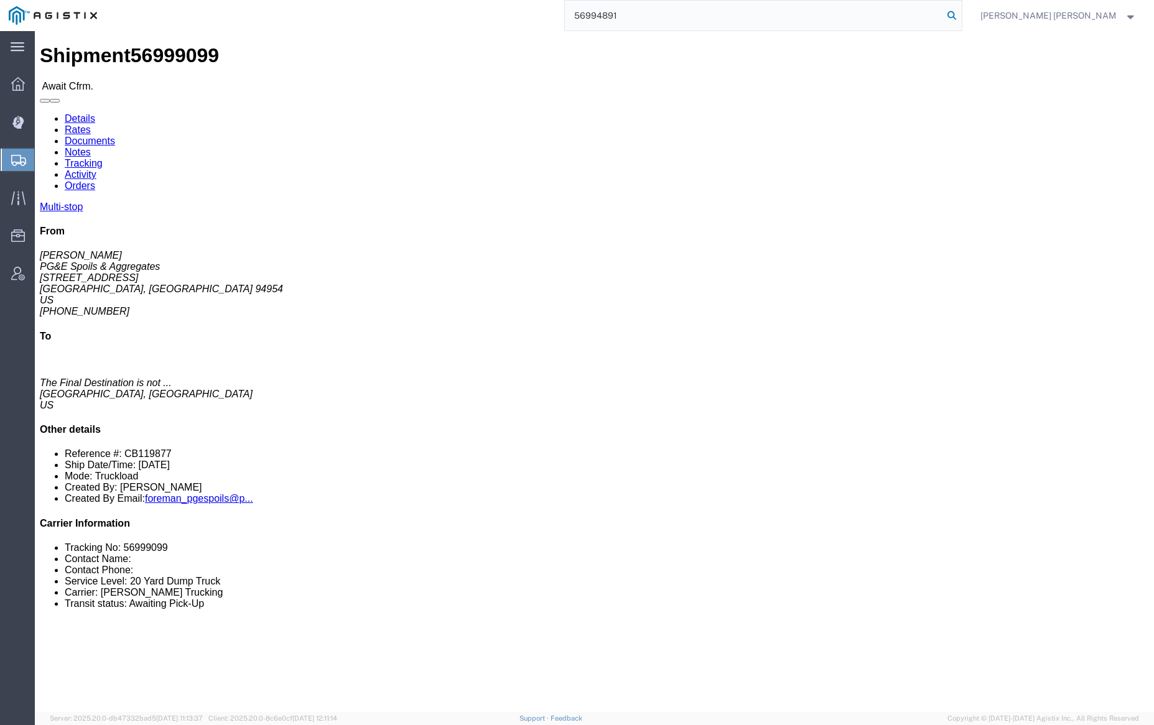
click at [960, 14] on icon at bounding box center [951, 15] width 17 height 17
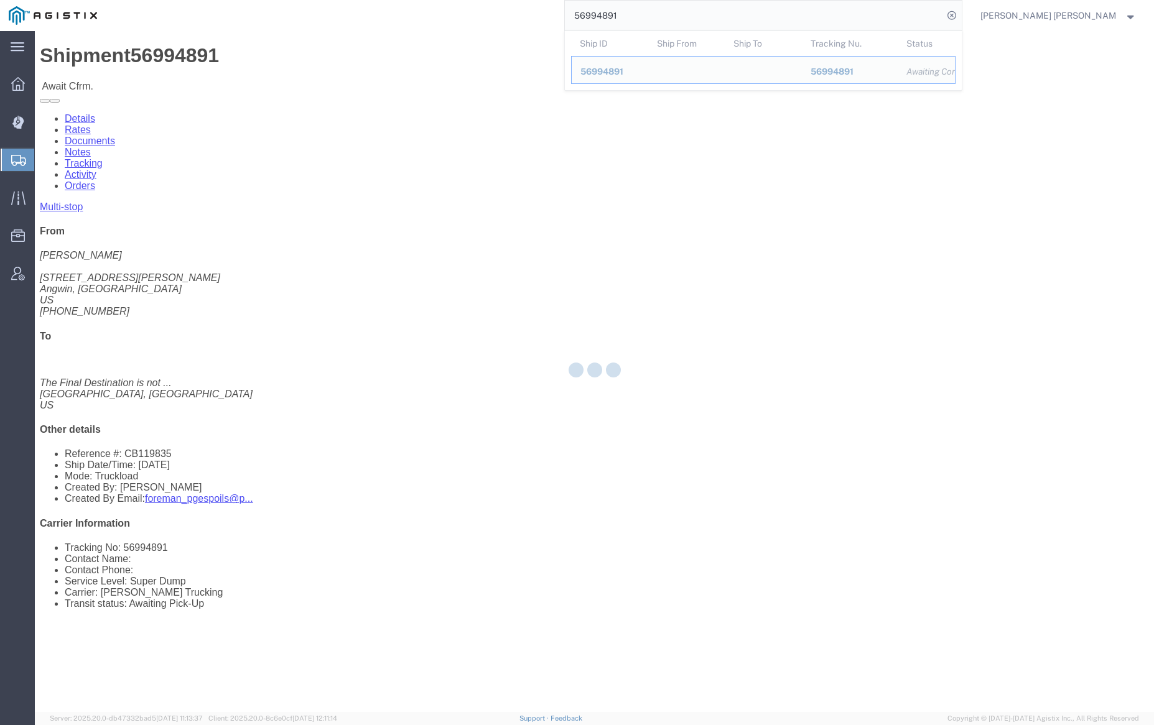
click at [662, 10] on input "56994891" at bounding box center [754, 16] width 378 height 30
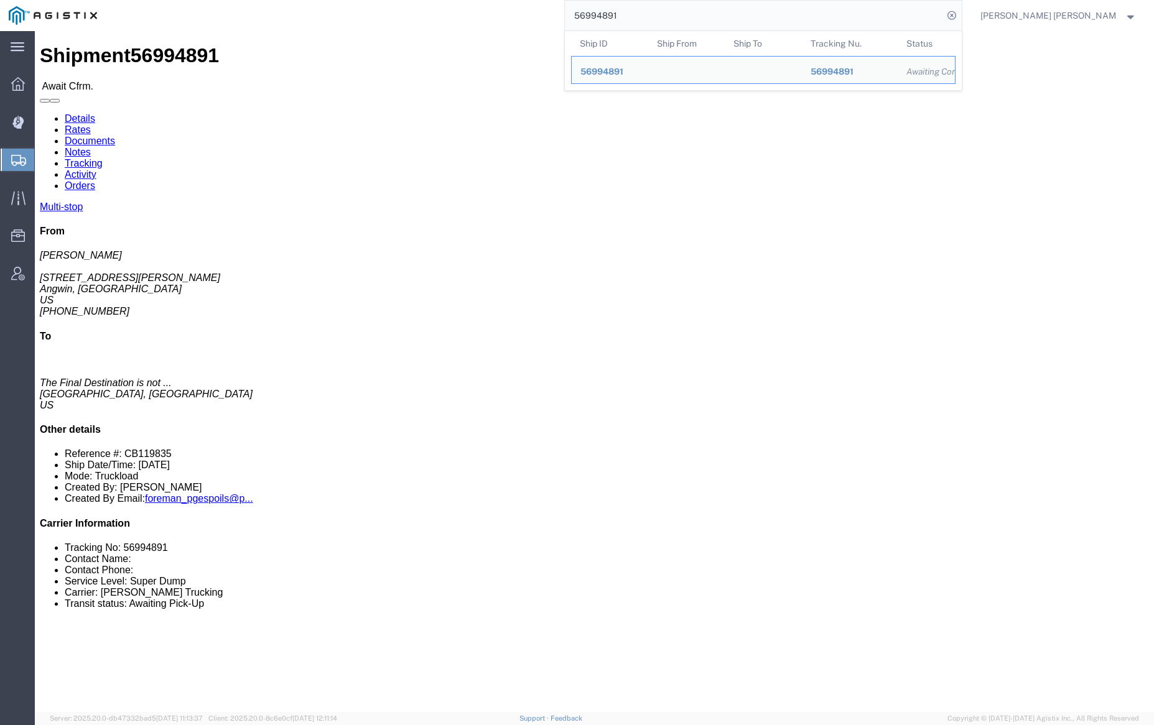
paste input "86"
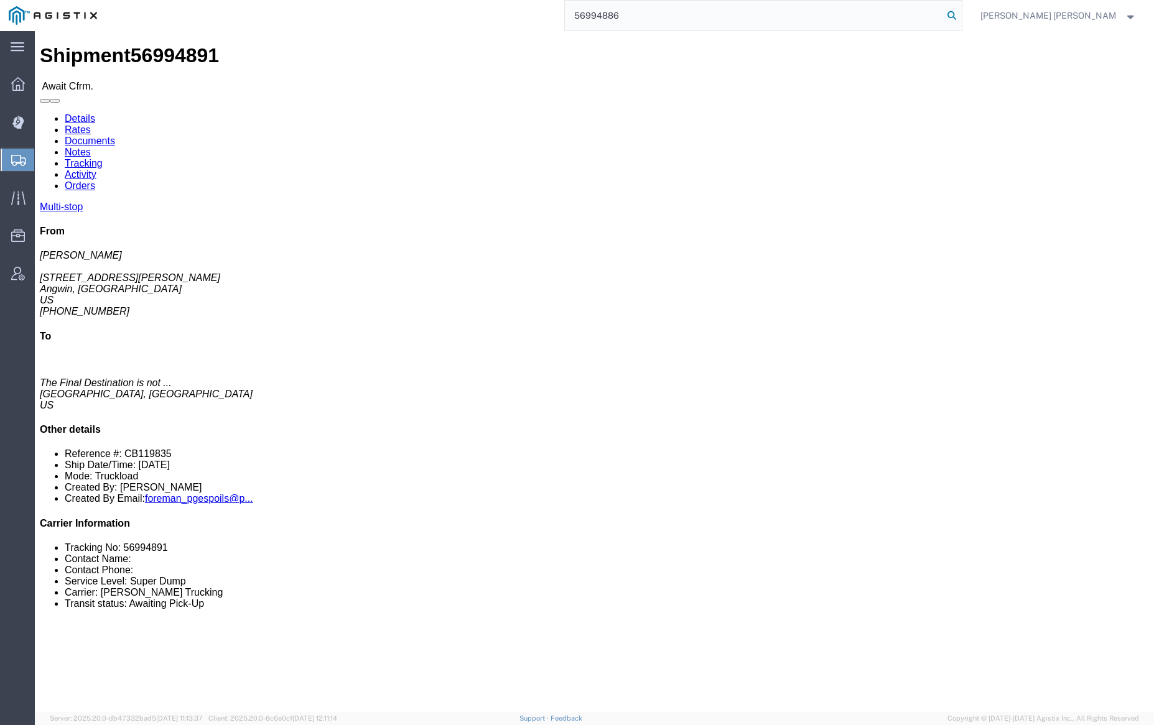
click at [960, 15] on icon at bounding box center [951, 15] width 17 height 17
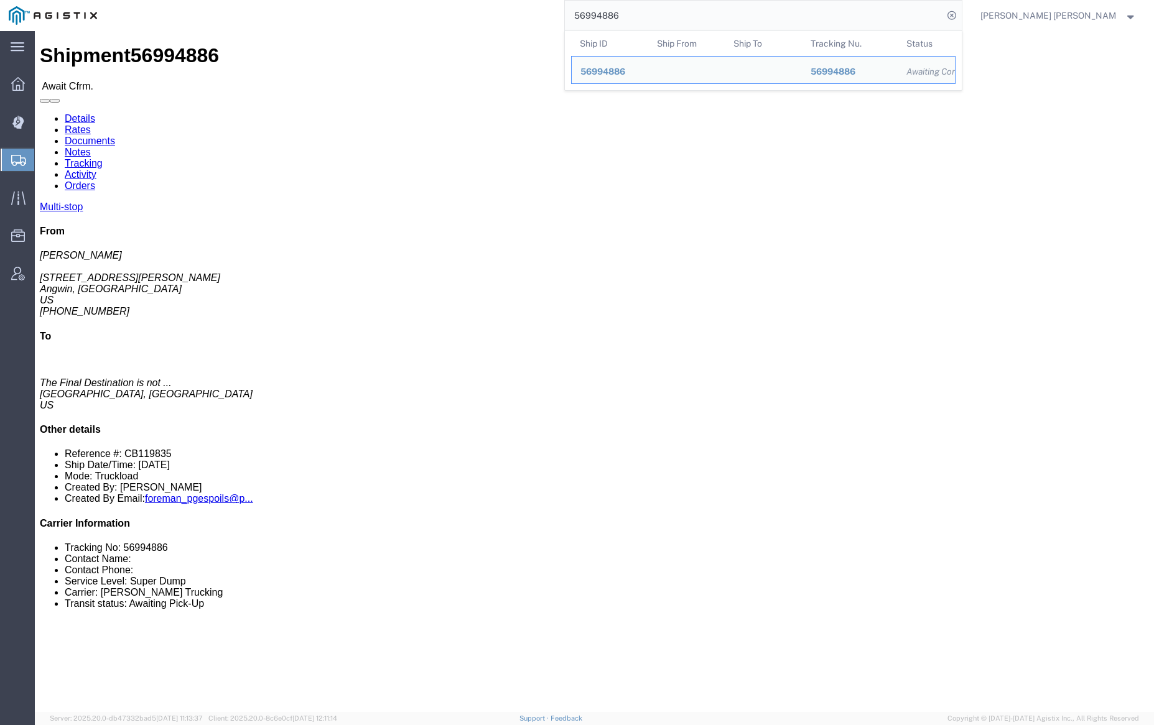
click at [654, 1] on input "56994886" at bounding box center [754, 16] width 378 height 30
paste input "2"
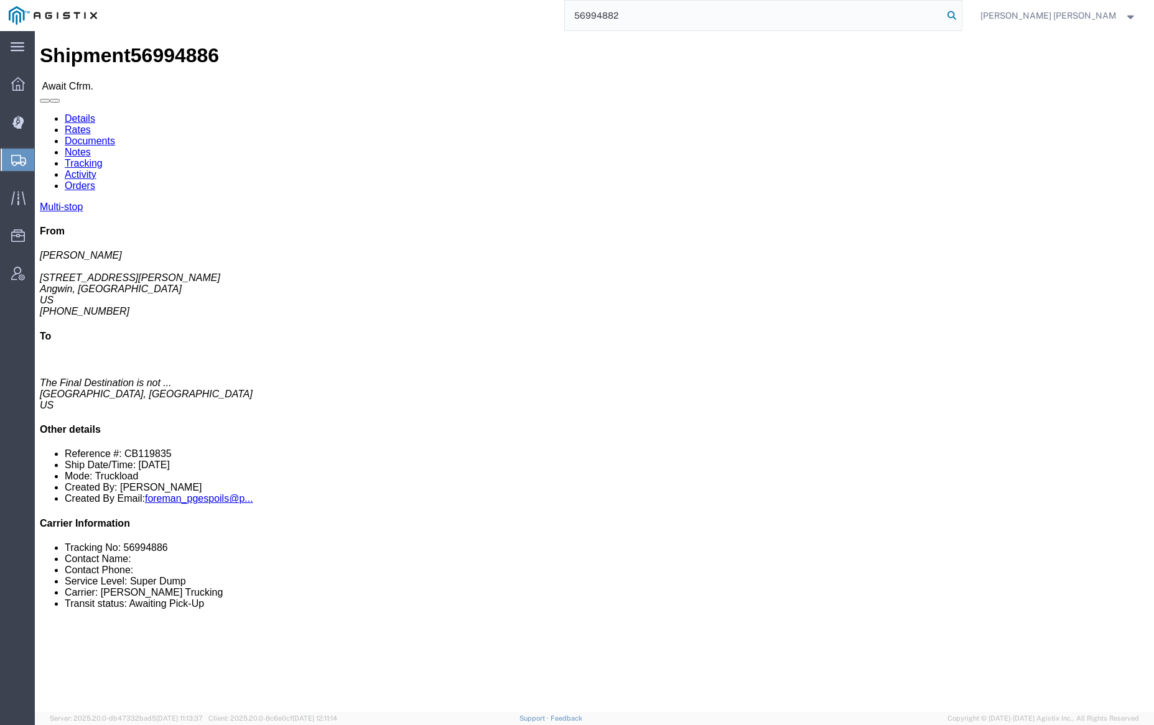
type input "56994882"
click at [960, 16] on icon at bounding box center [951, 15] width 17 height 17
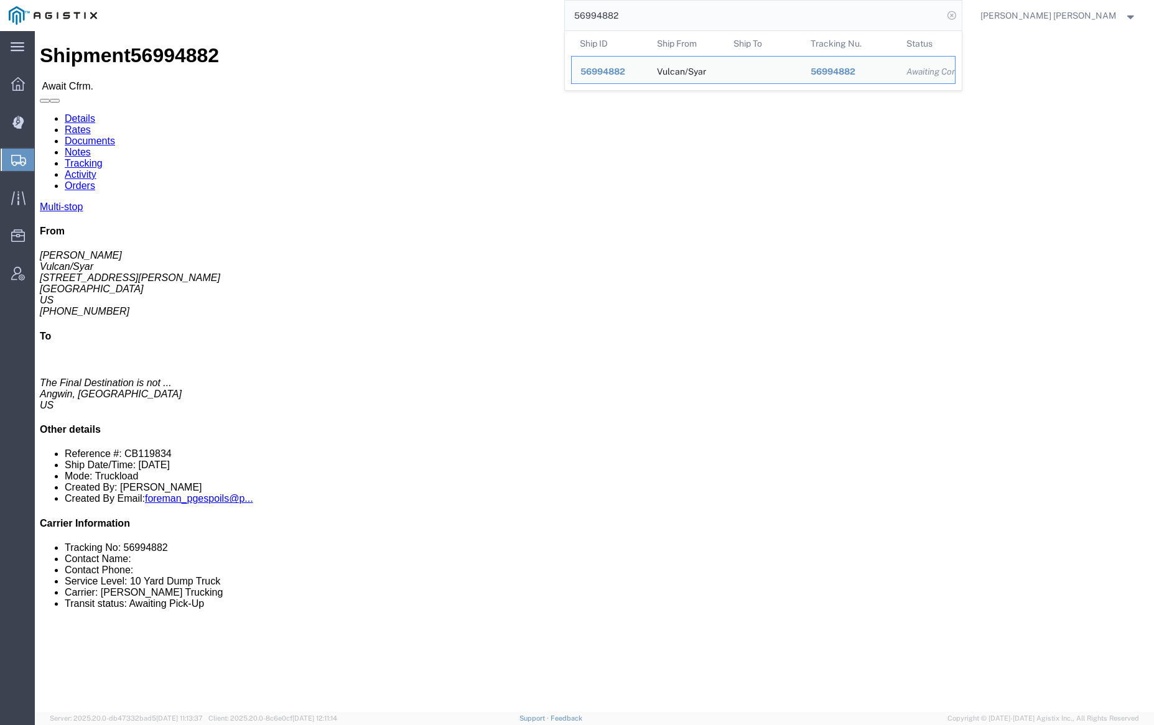
click at [960, 19] on icon at bounding box center [951, 15] width 17 height 17
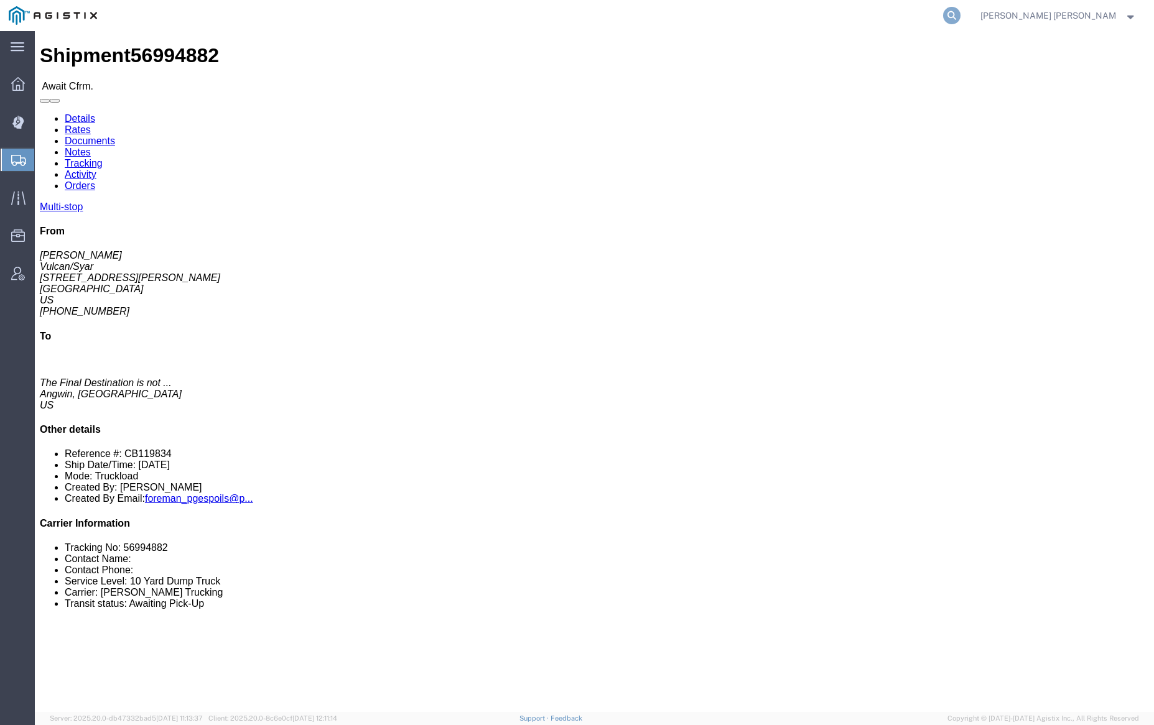
click at [960, 22] on icon at bounding box center [951, 15] width 17 height 17
click at [907, 18] on input "search" at bounding box center [754, 16] width 378 height 30
paste input "56673669"
click at [960, 17] on icon at bounding box center [951, 15] width 17 height 17
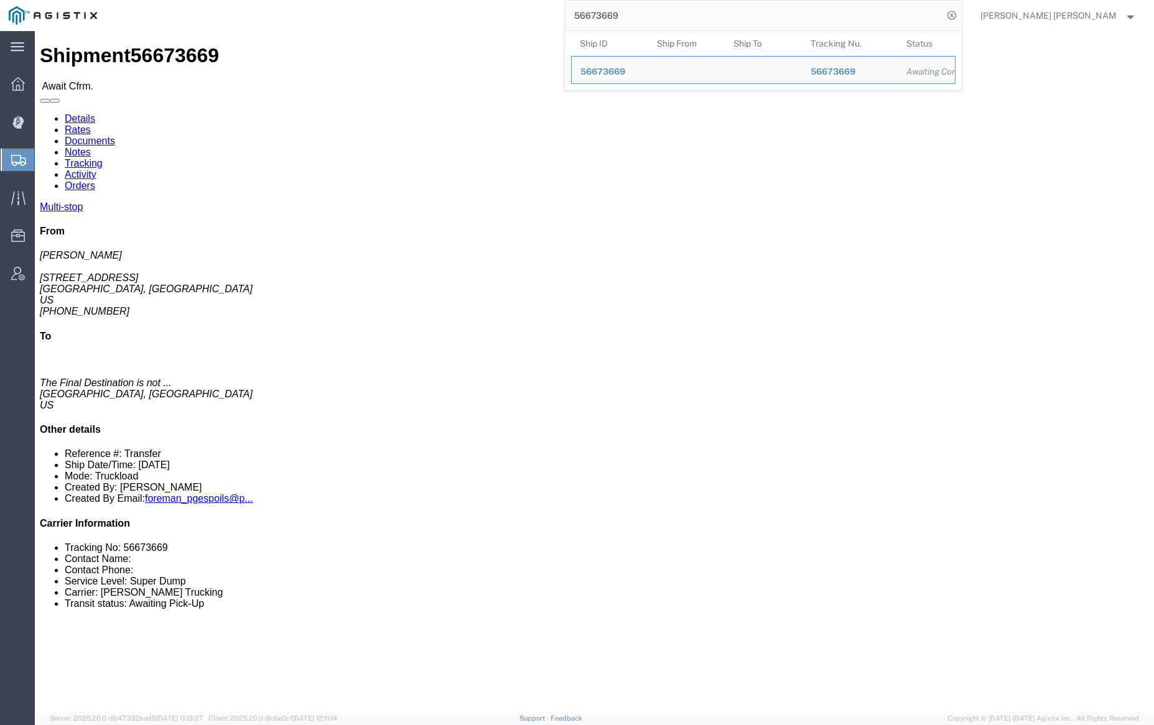
click at [664, 17] on input "56673669" at bounding box center [754, 16] width 378 height 30
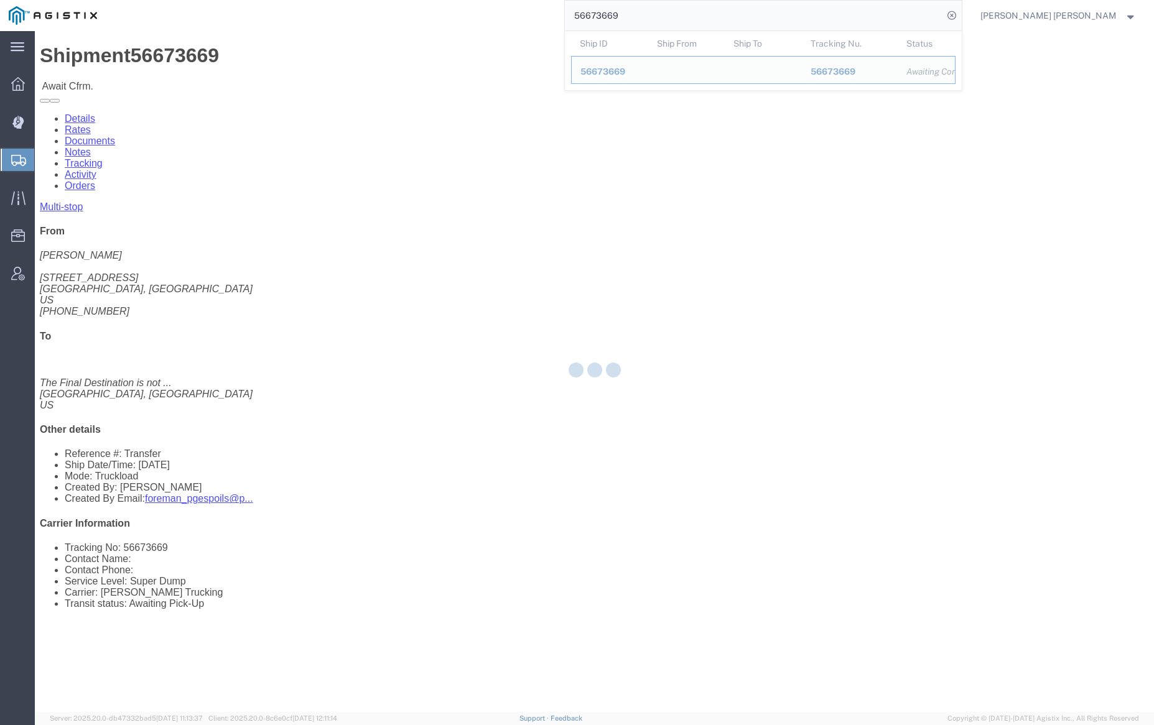
click at [664, 17] on input "56673669" at bounding box center [754, 16] width 378 height 30
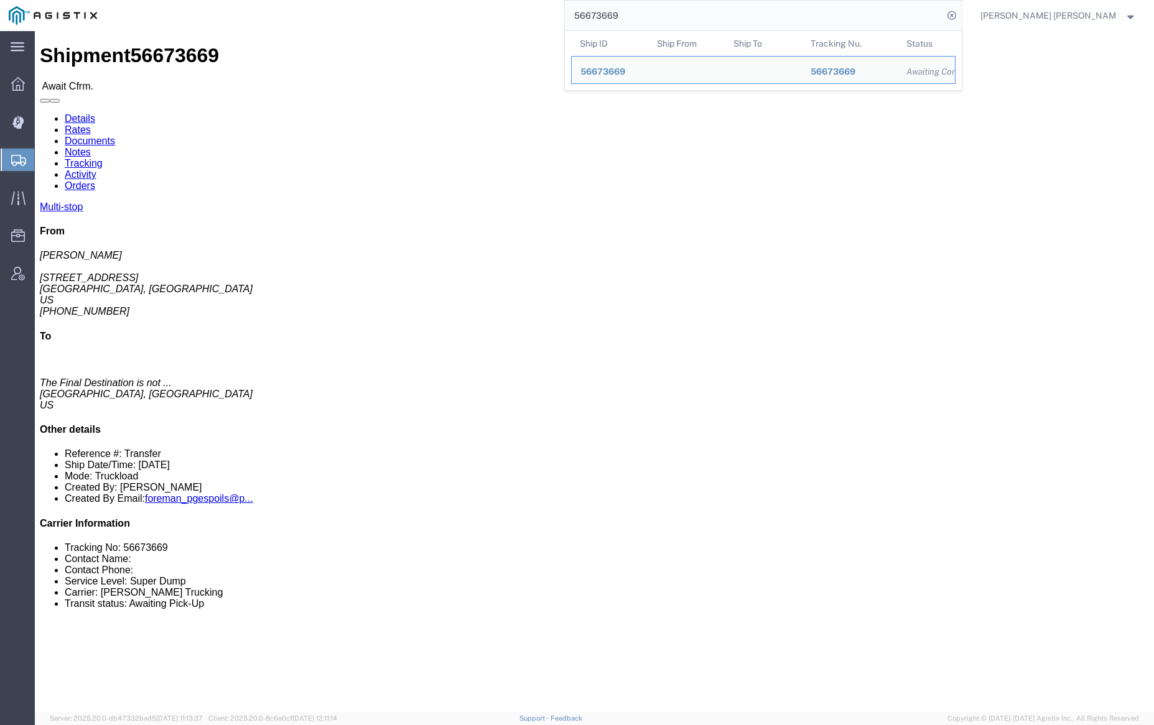
paste input "72"
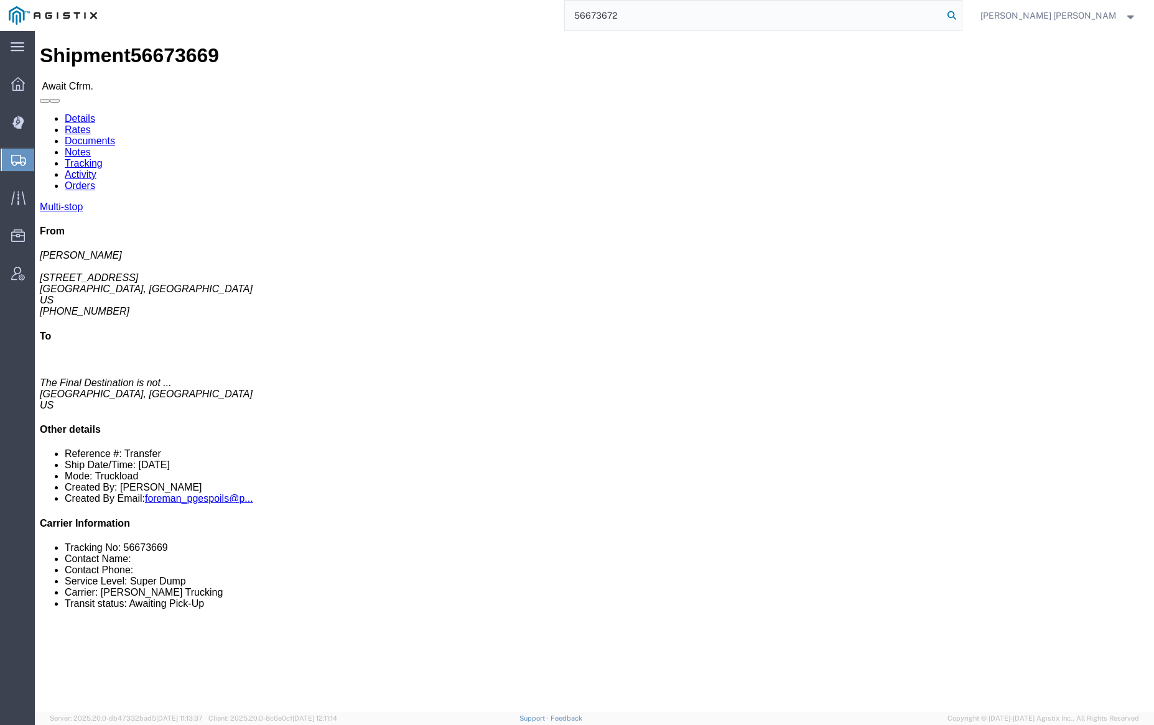
click at [960, 17] on icon at bounding box center [951, 15] width 17 height 17
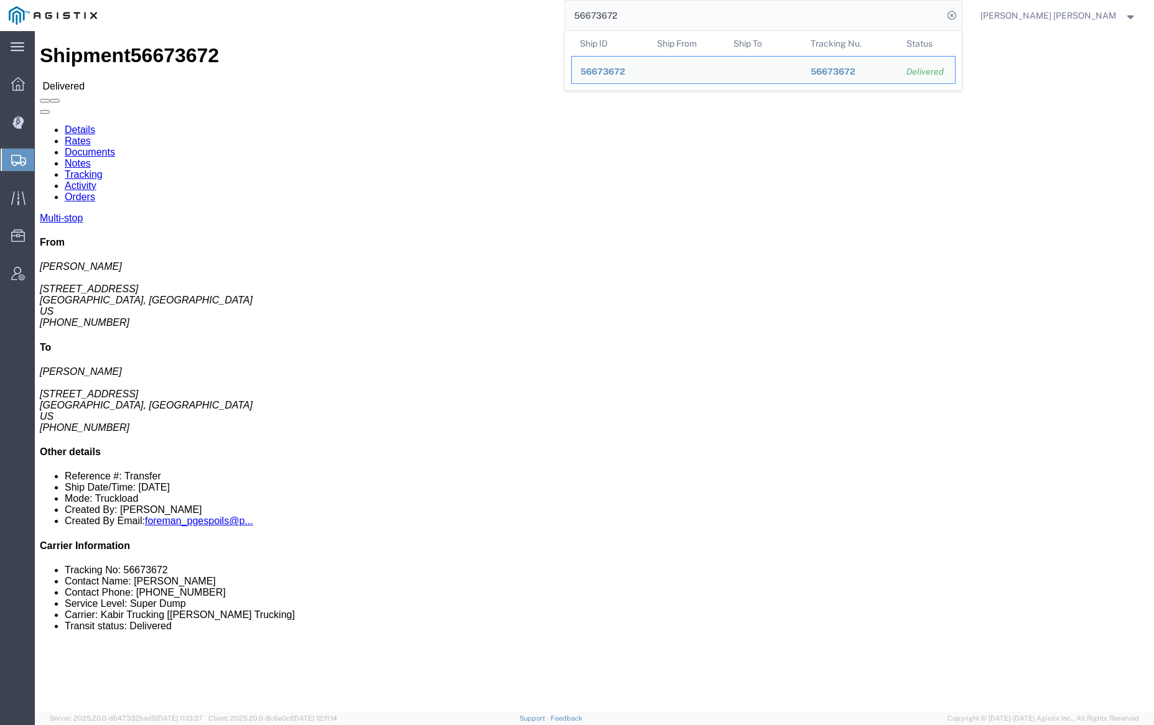
click link "Documents"
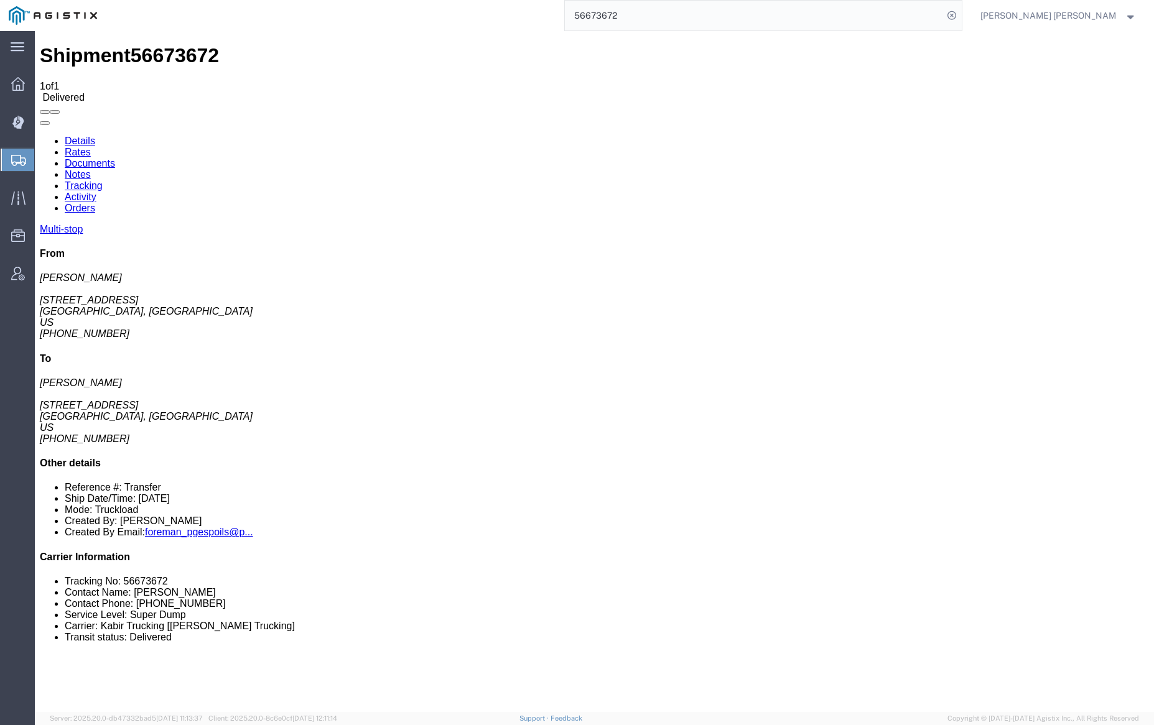
click at [91, 169] on link "Notes" at bounding box center [78, 174] width 26 height 11
click at [659, 17] on input "56673672" at bounding box center [754, 16] width 378 height 30
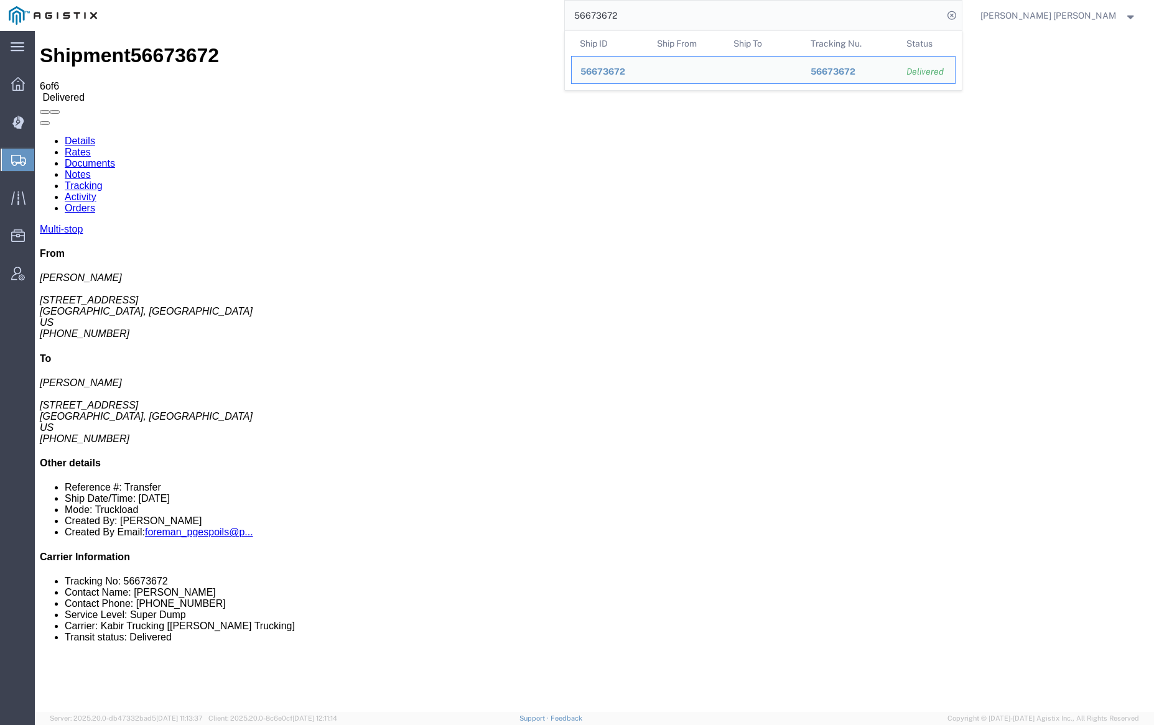
paste input "91487"
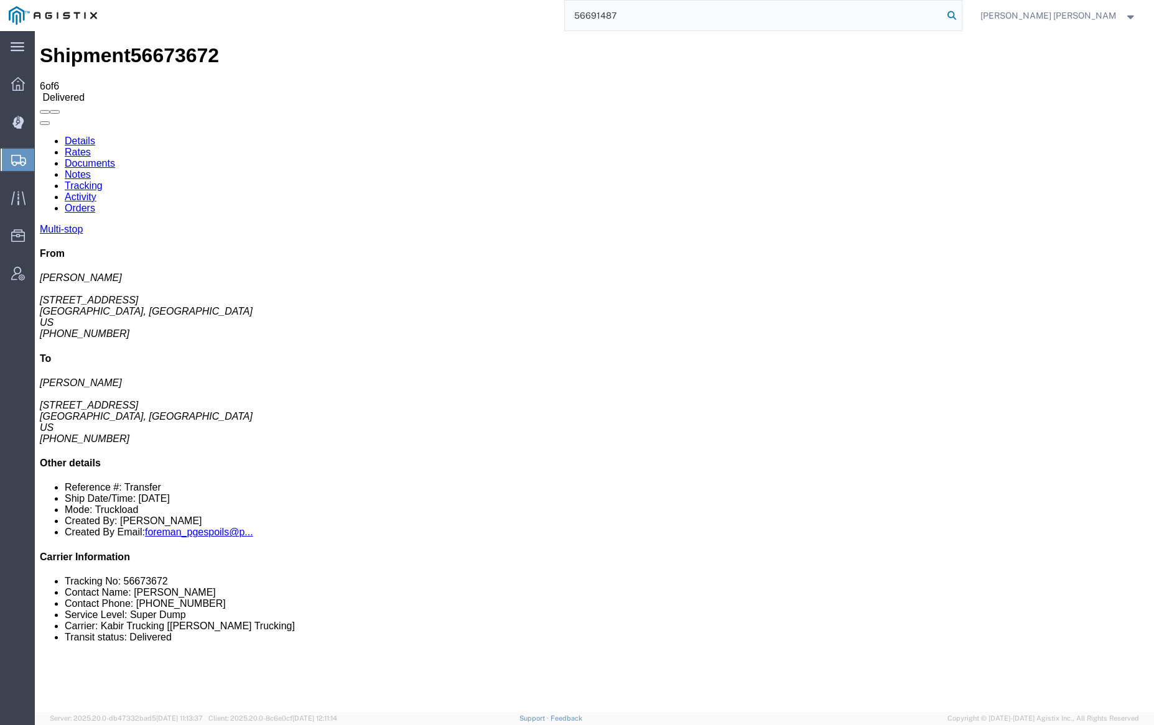
click at [960, 18] on icon at bounding box center [951, 15] width 17 height 17
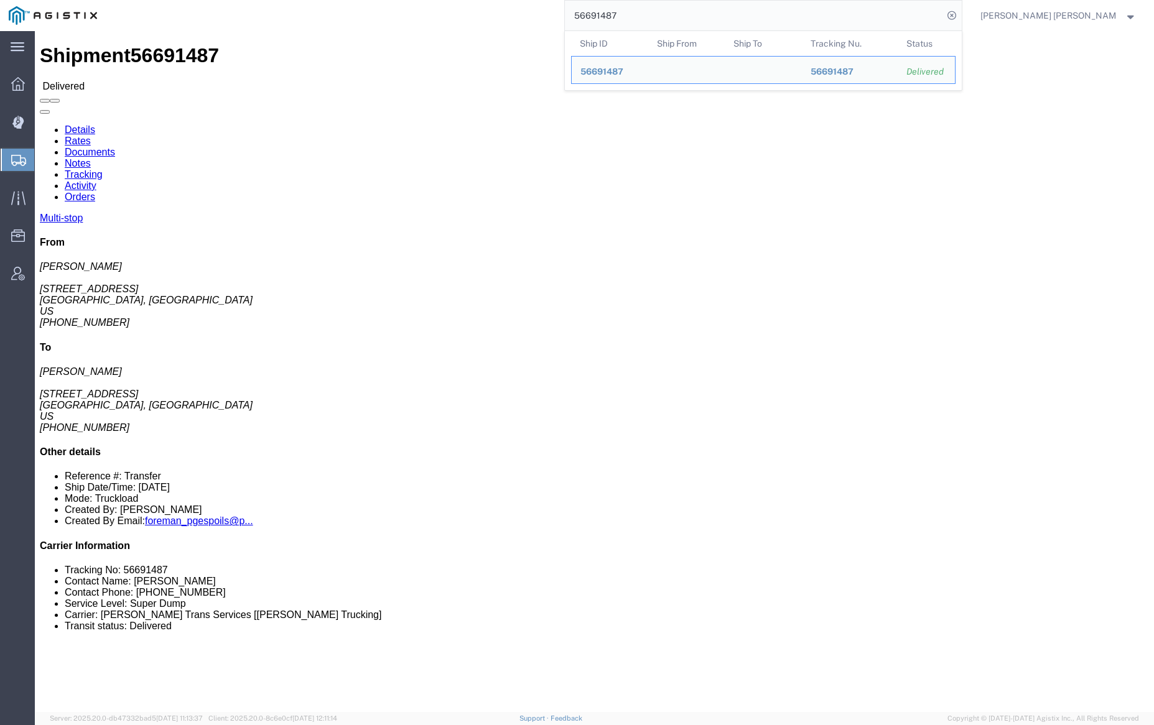
click link "Documents"
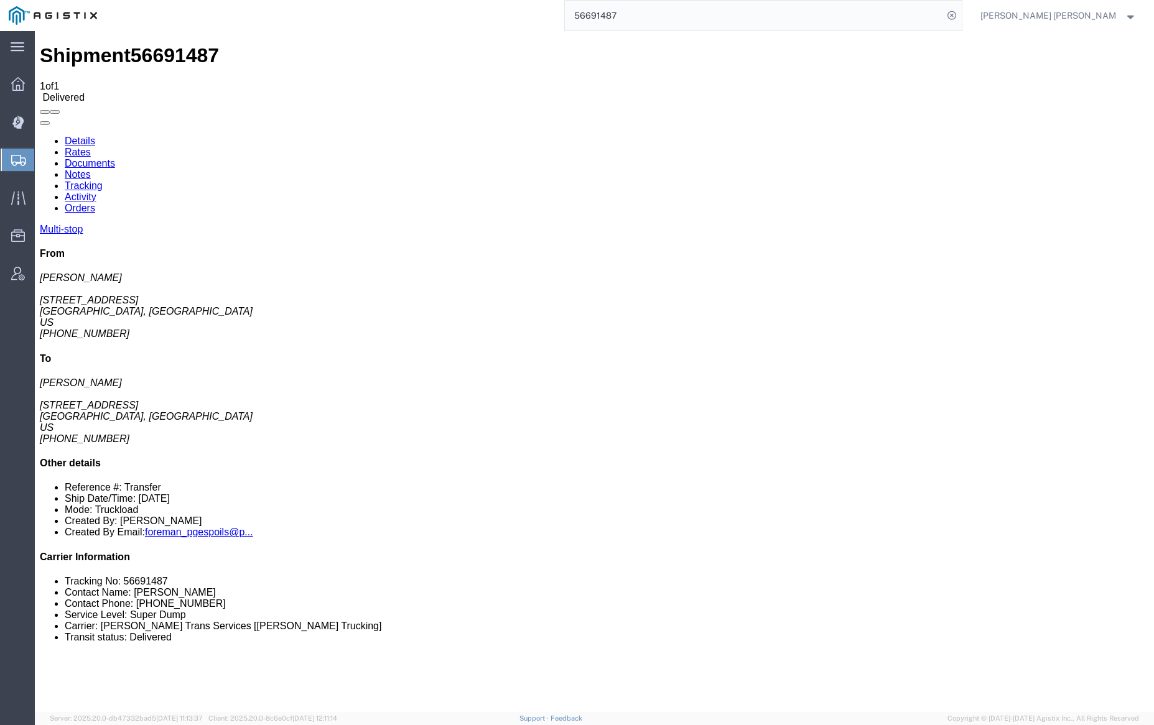
click at [91, 169] on link "Notes" at bounding box center [78, 174] width 26 height 11
click at [103, 180] on link "Tracking" at bounding box center [84, 185] width 38 height 11
click at [647, 18] on input "56691487" at bounding box center [754, 16] width 378 height 30
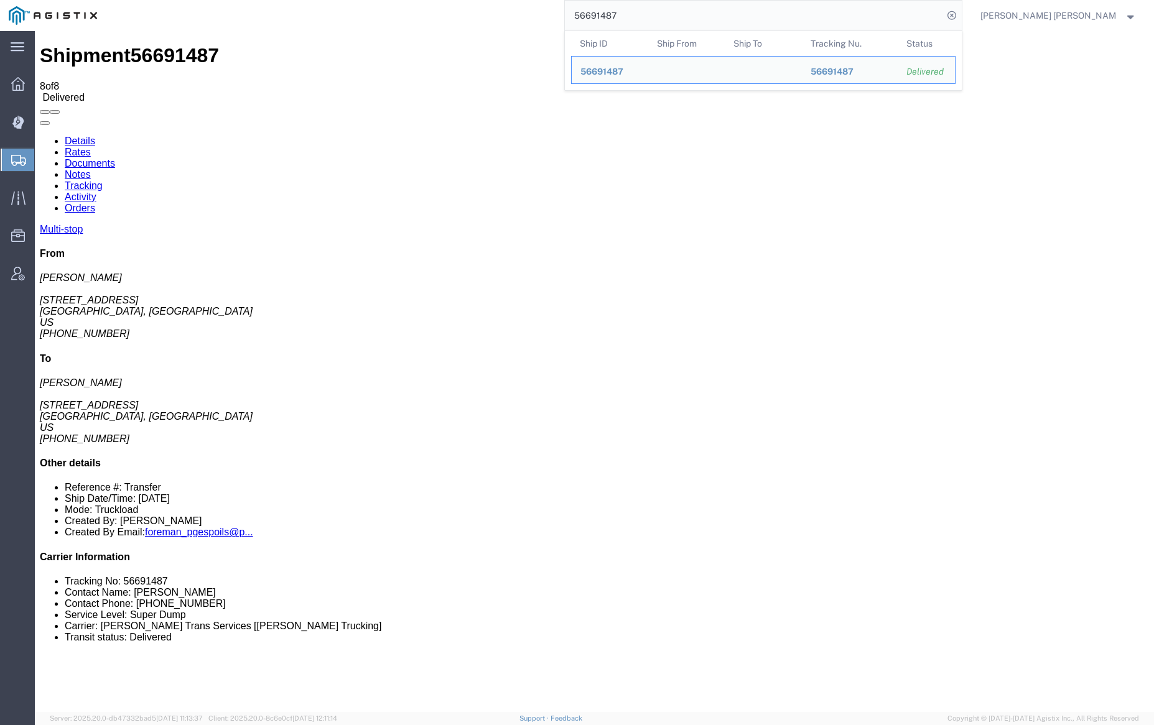
click at [647, 18] on input "56691487" at bounding box center [754, 16] width 378 height 30
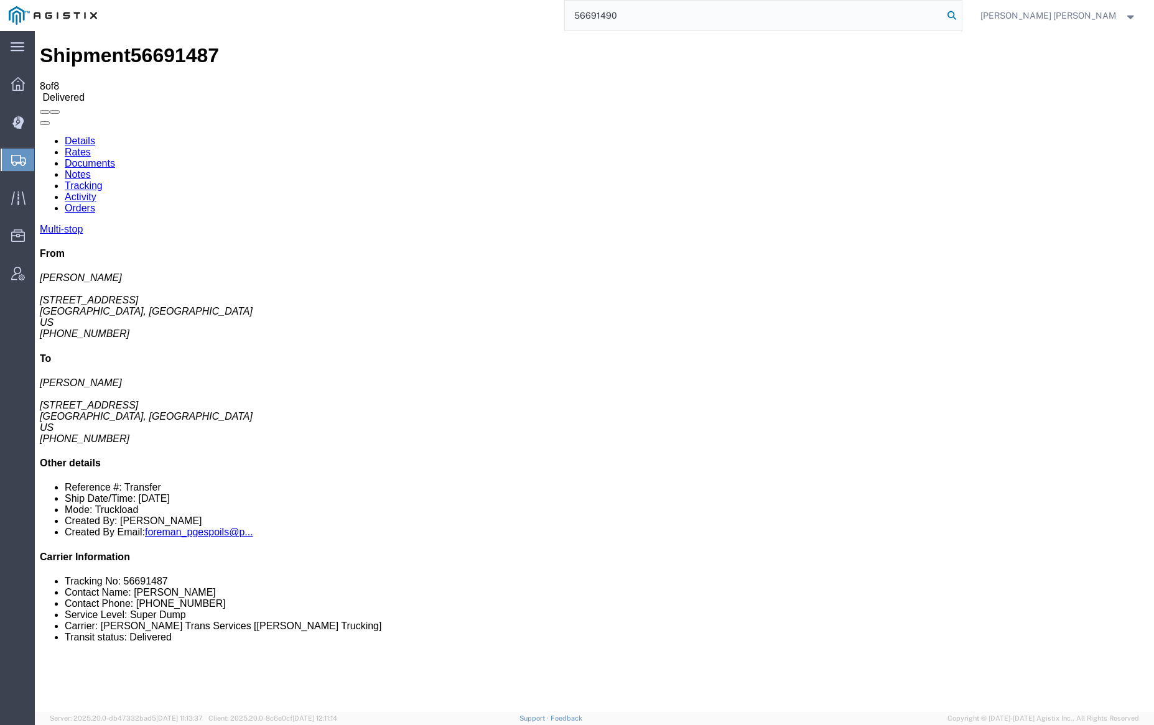
click at [960, 14] on icon at bounding box center [951, 15] width 17 height 17
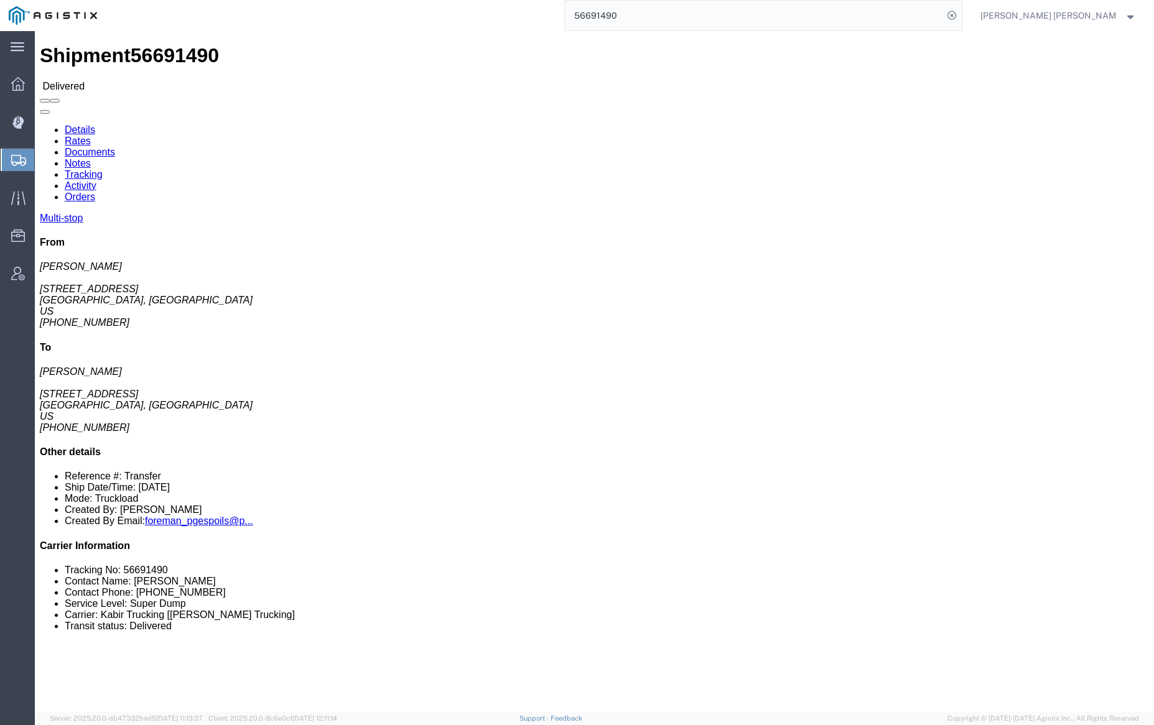
click link "Documents"
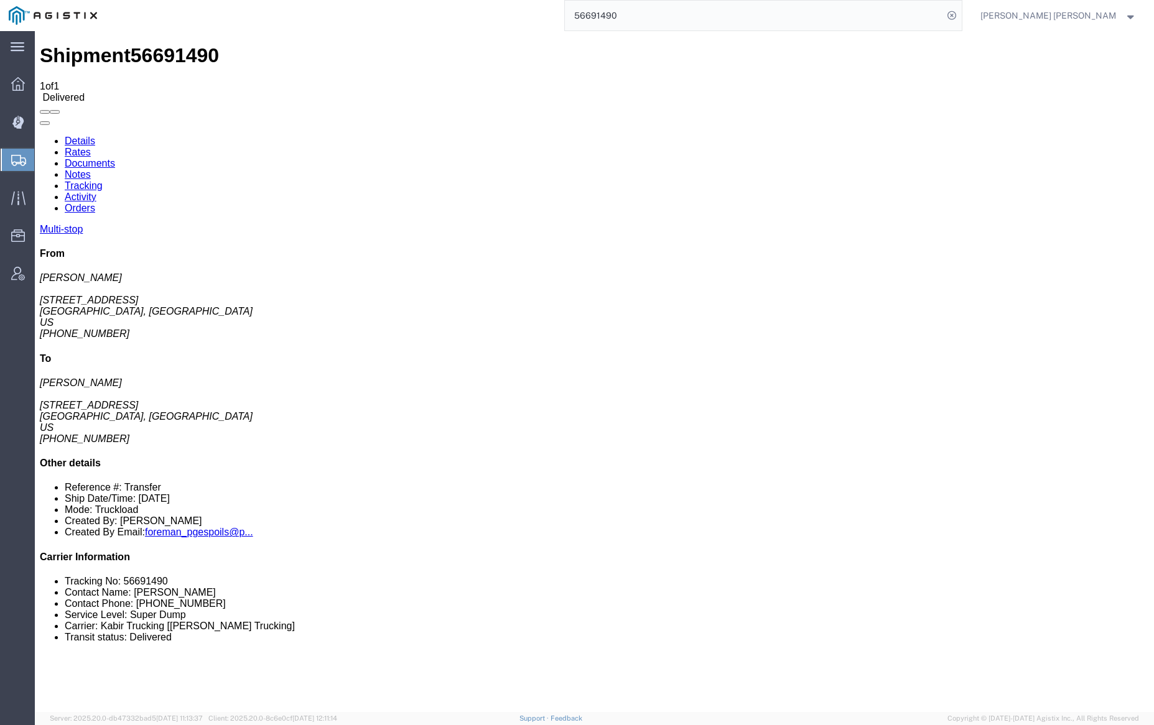
click at [651, 20] on input "56691490" at bounding box center [754, 16] width 378 height 30
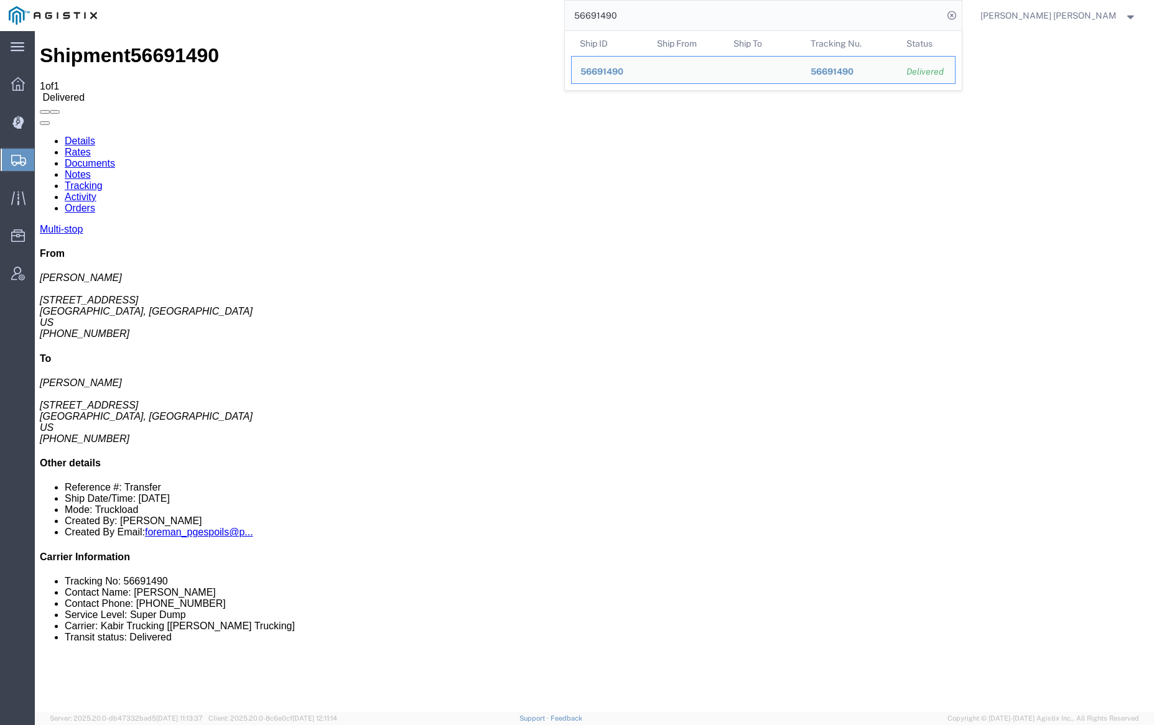
click at [650, 20] on input "56691490" at bounding box center [754, 16] width 378 height 30
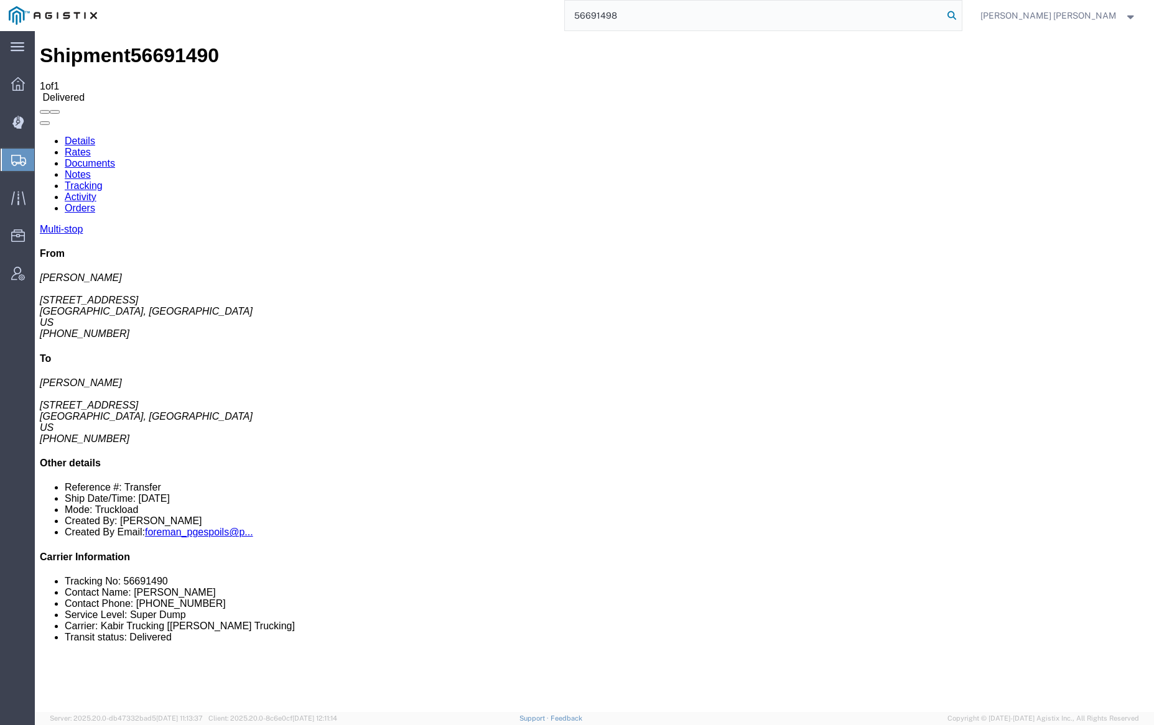
click at [960, 16] on icon at bounding box center [951, 15] width 17 height 17
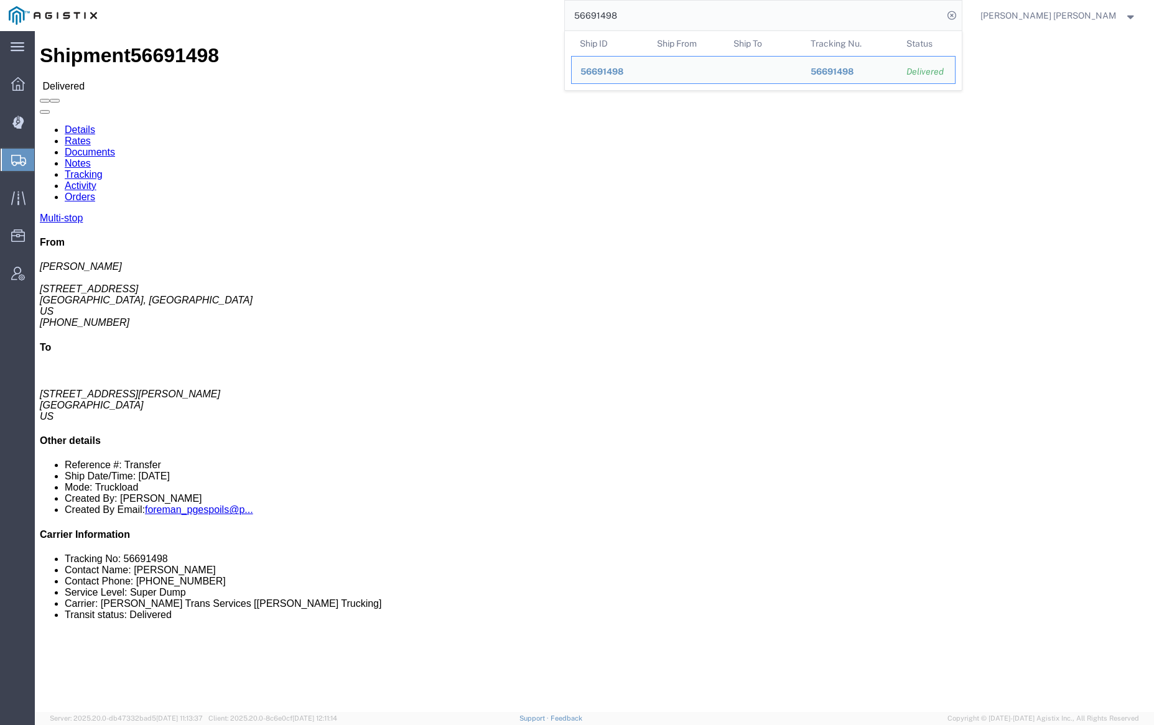
click link "Documents"
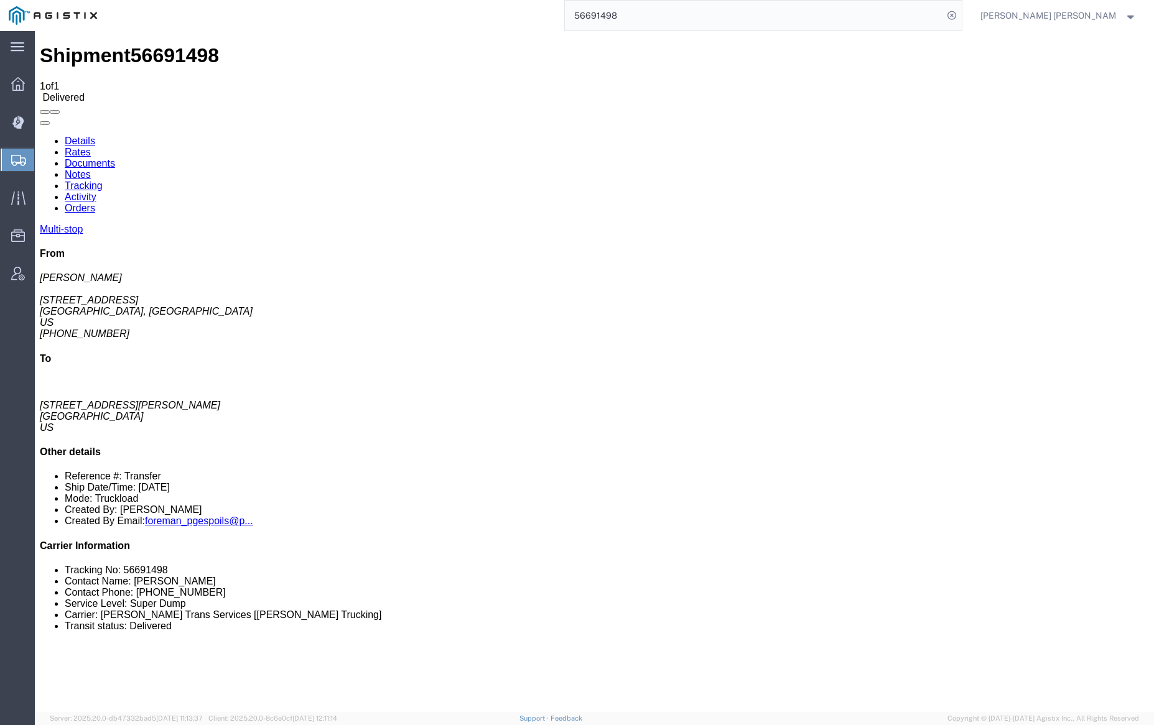
click at [91, 169] on link "Notes" at bounding box center [78, 174] width 26 height 11
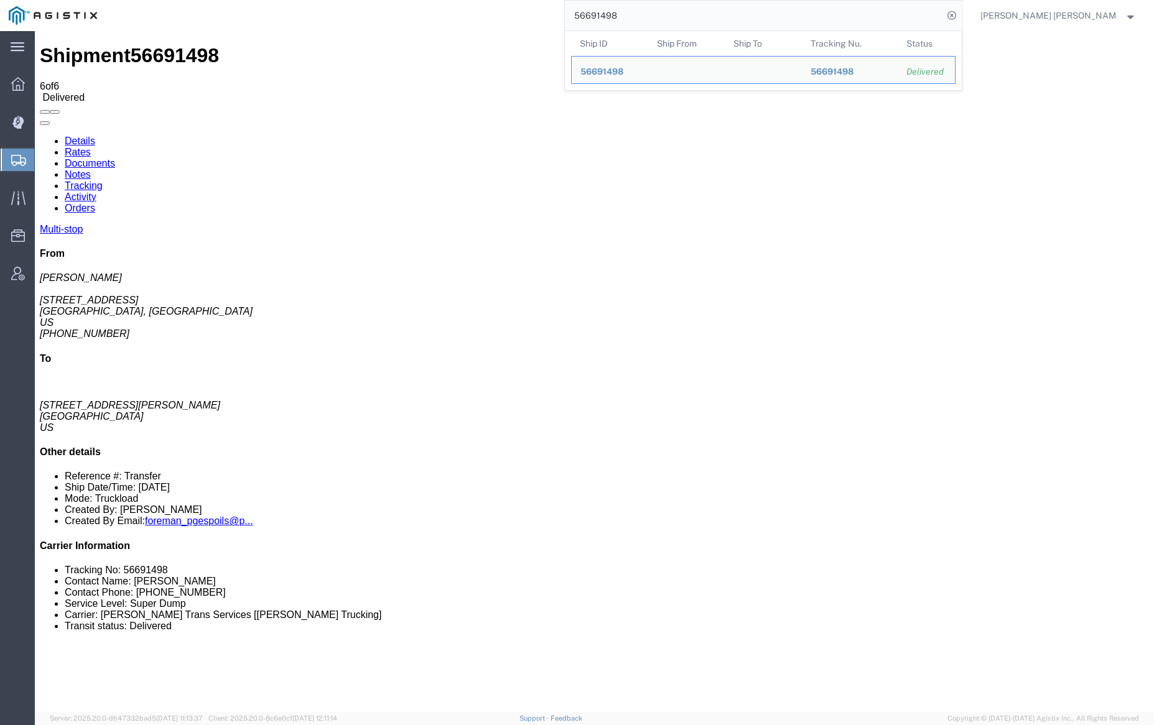
click at [644, 8] on input "56691498" at bounding box center [754, 16] width 378 height 30
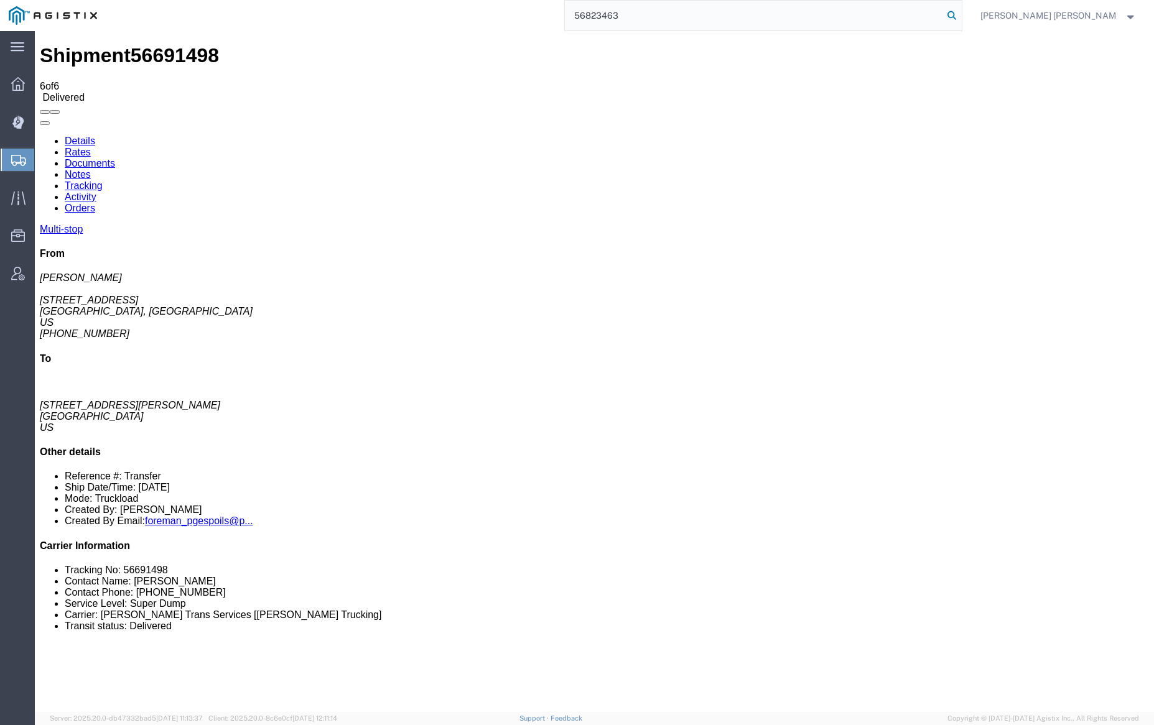
type input "56823463"
click at [960, 11] on icon at bounding box center [951, 15] width 17 height 17
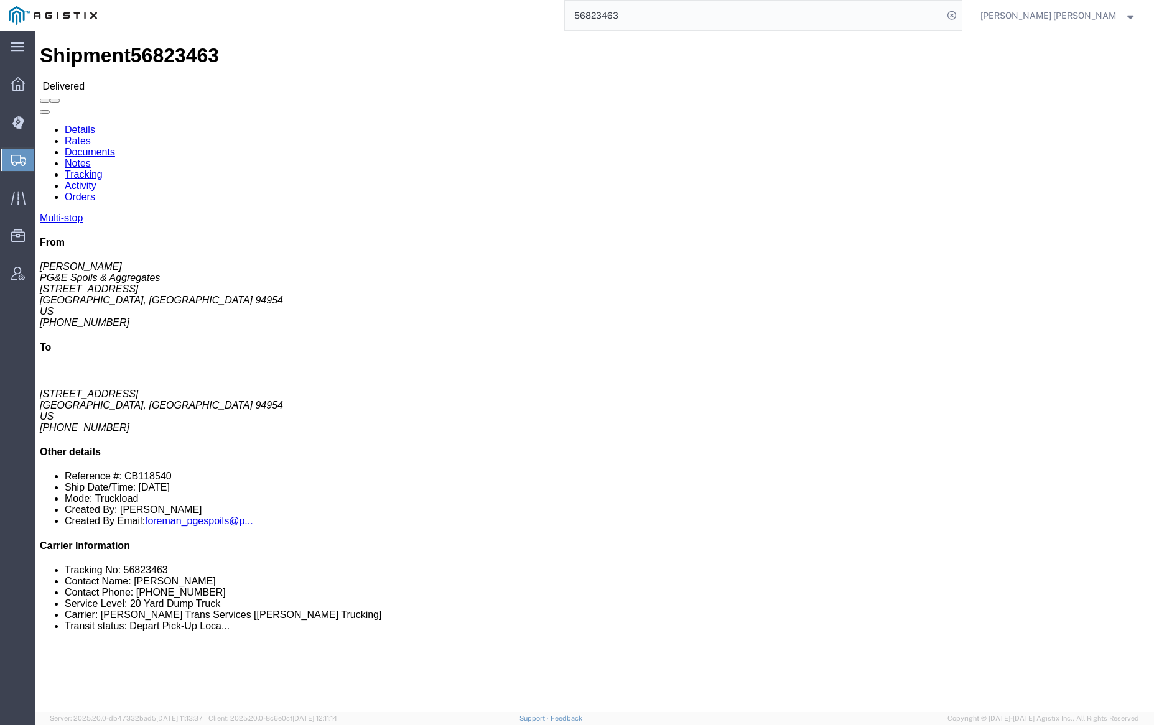
click link "Documents"
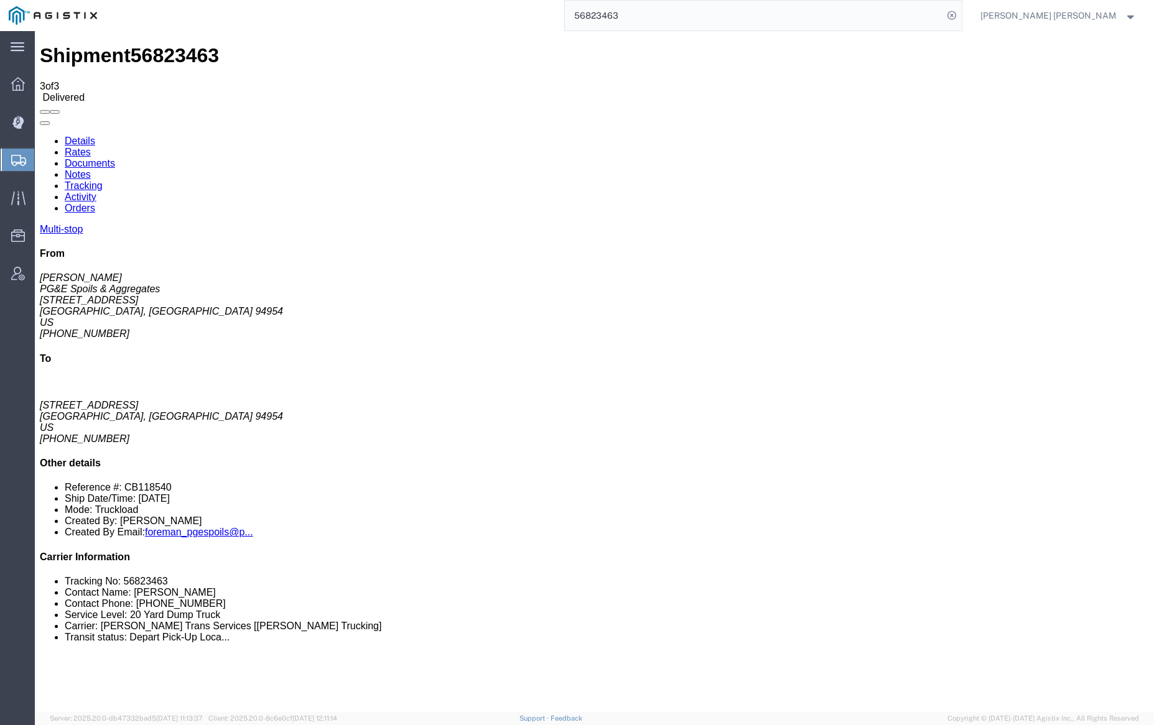
click at [91, 169] on link "Notes" at bounding box center [78, 174] width 26 height 11
click at [103, 180] on link "Tracking" at bounding box center [84, 185] width 38 height 11
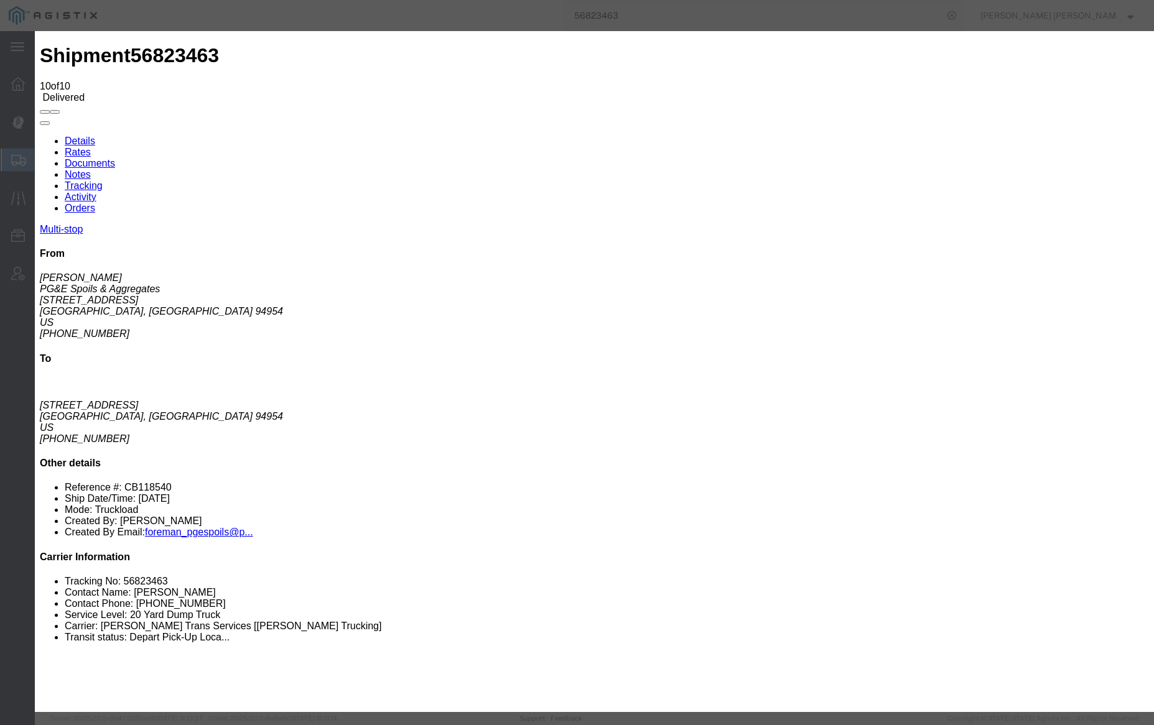
type input "11:30 AM"
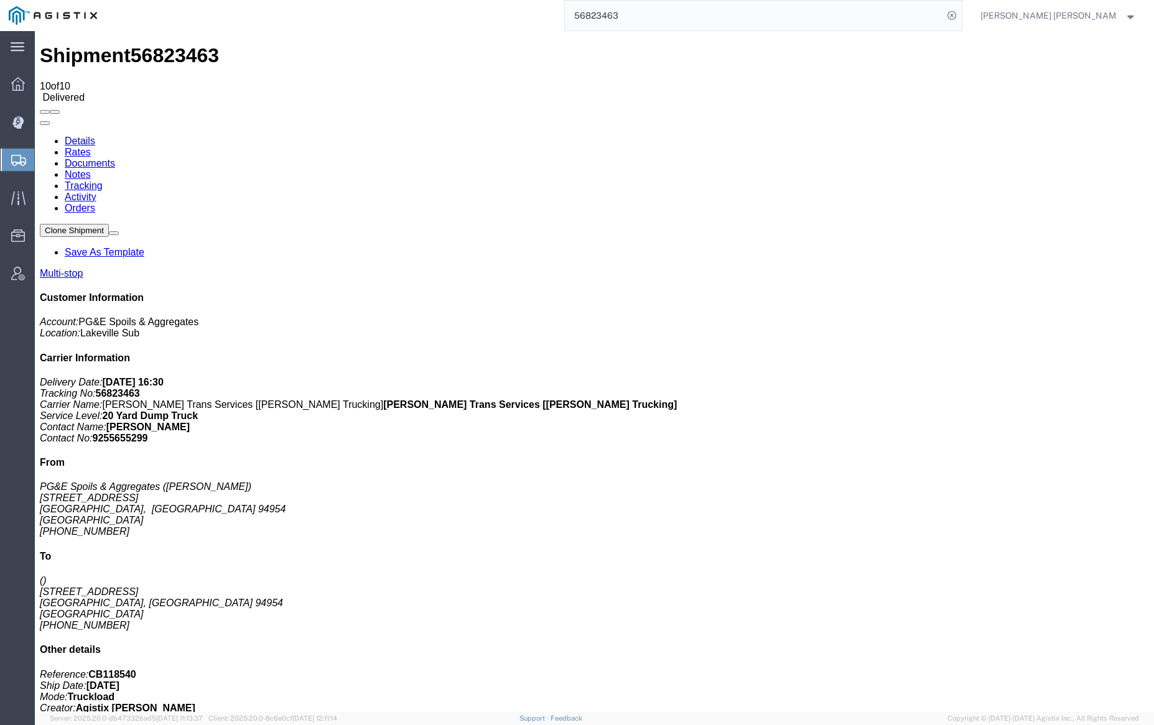
click at [91, 169] on link "Notes" at bounding box center [78, 174] width 26 height 11
